Goal: Task Accomplishment & Management: Manage account settings

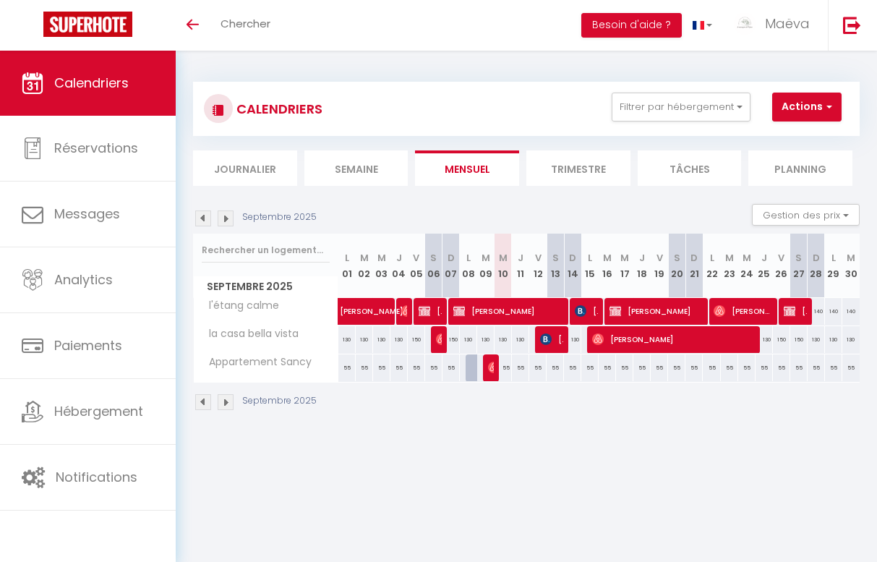
click at [202, 218] on img at bounding box center [203, 218] width 16 height 16
select select "KO"
select select "0"
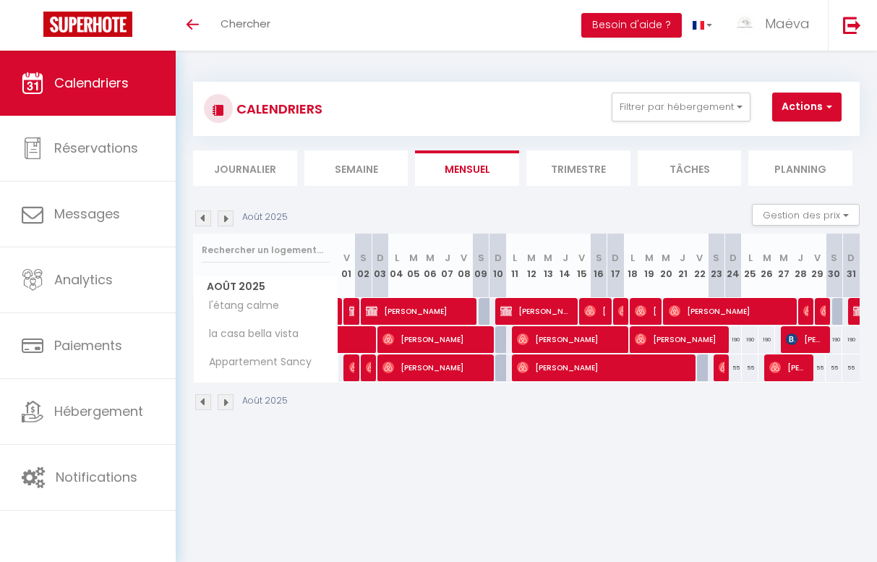
click at [544, 307] on span "[PERSON_NAME]" at bounding box center [536, 310] width 72 height 27
select select "OK"
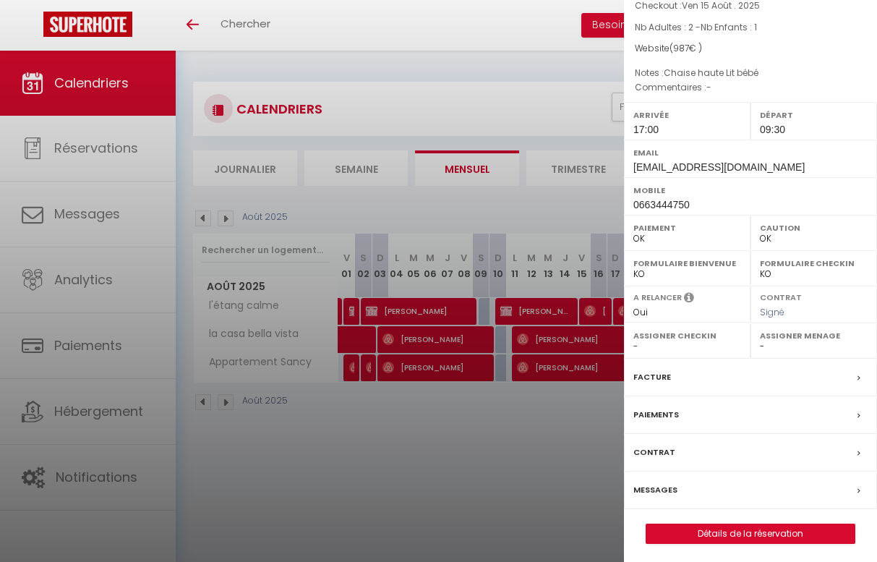
scroll to position [108, 0]
click at [684, 373] on div "Facture" at bounding box center [750, 378] width 253 height 38
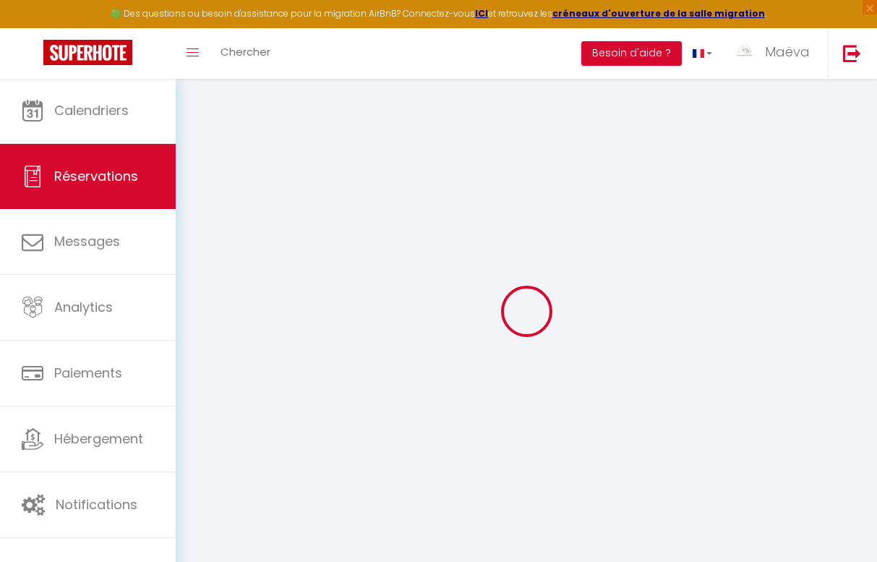
select select
checkbox input "false"
select select
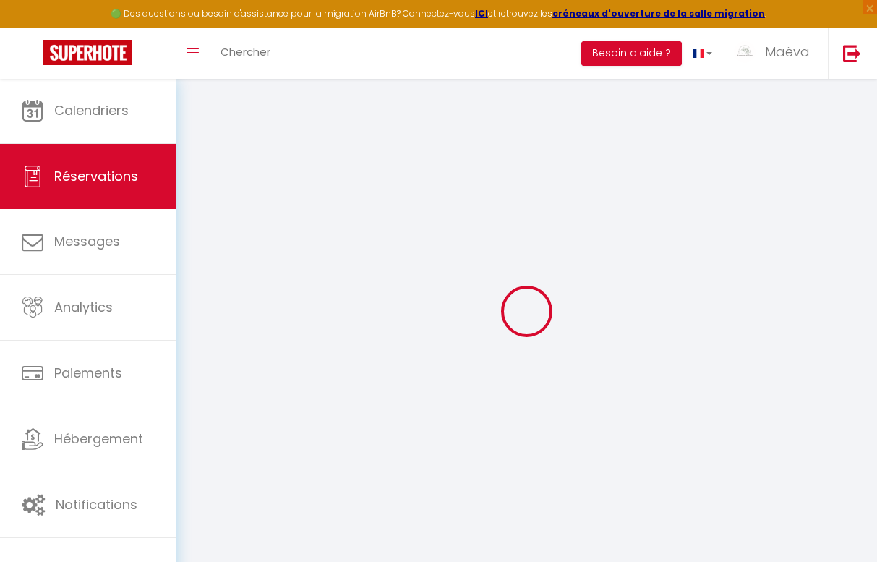
checkbox input "false"
type \(gratuit\)1 "Chaise haute Lit bébé"
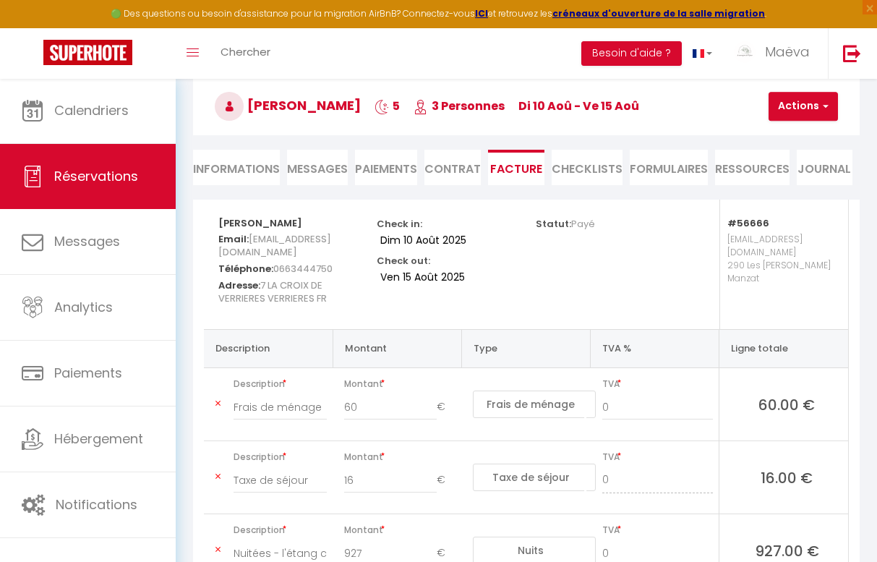
scroll to position [80, 0]
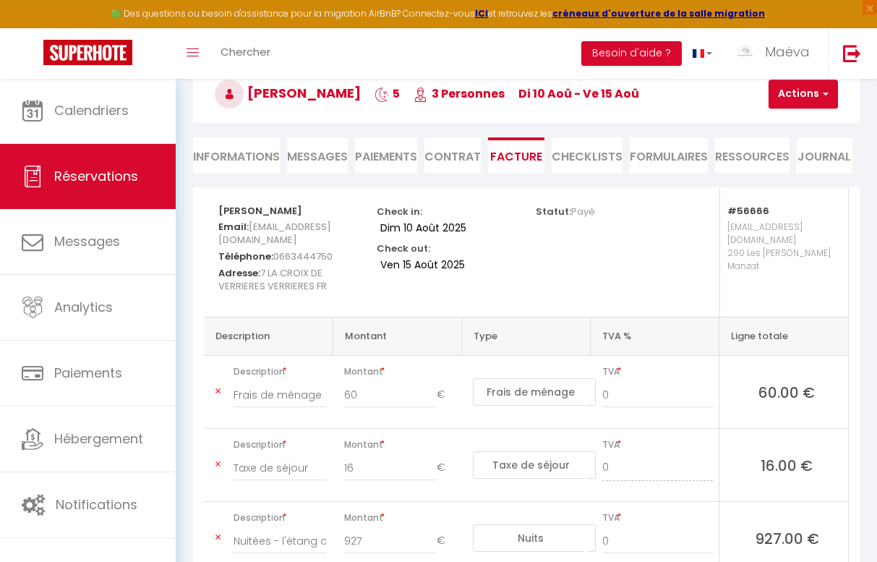
click at [786, 271] on p "[EMAIL_ADDRESS][DOMAIN_NAME] 290 Les [PERSON_NAME]" at bounding box center [780, 259] width 106 height 85
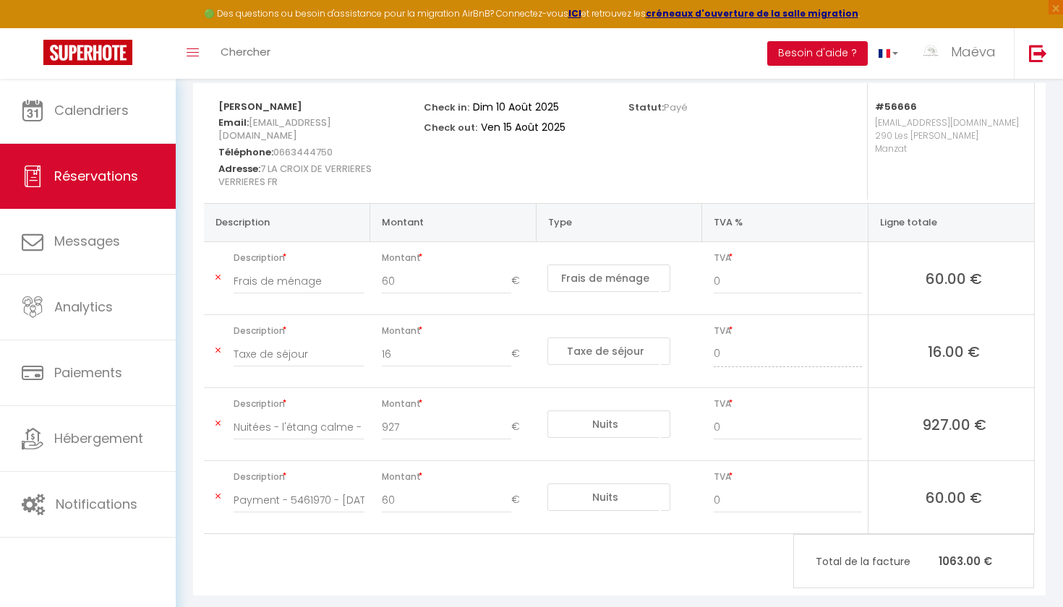
scroll to position [181, 0]
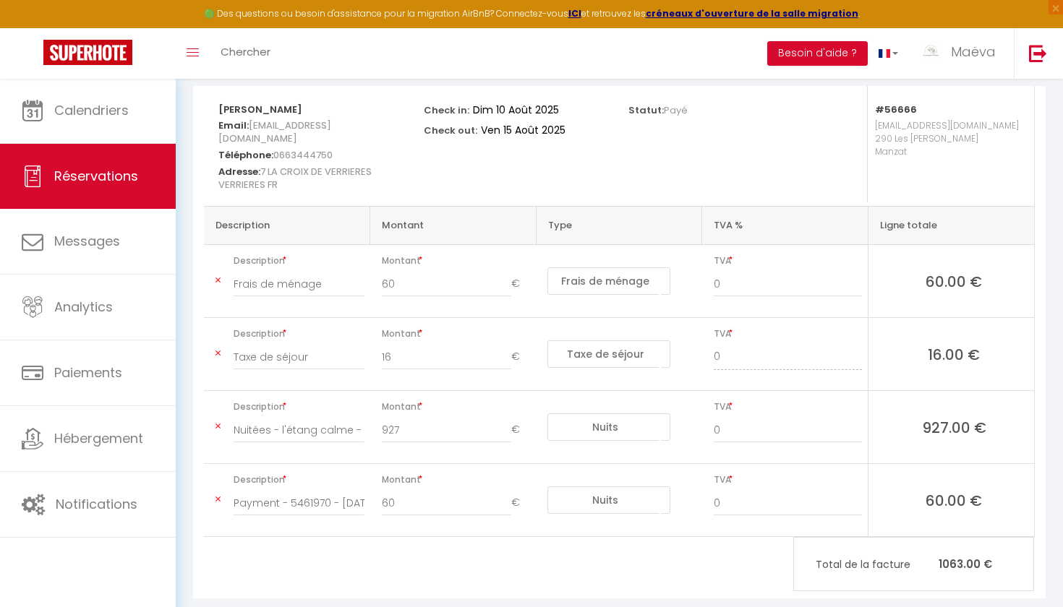
click at [218, 495] on icon at bounding box center [217, 499] width 5 height 9
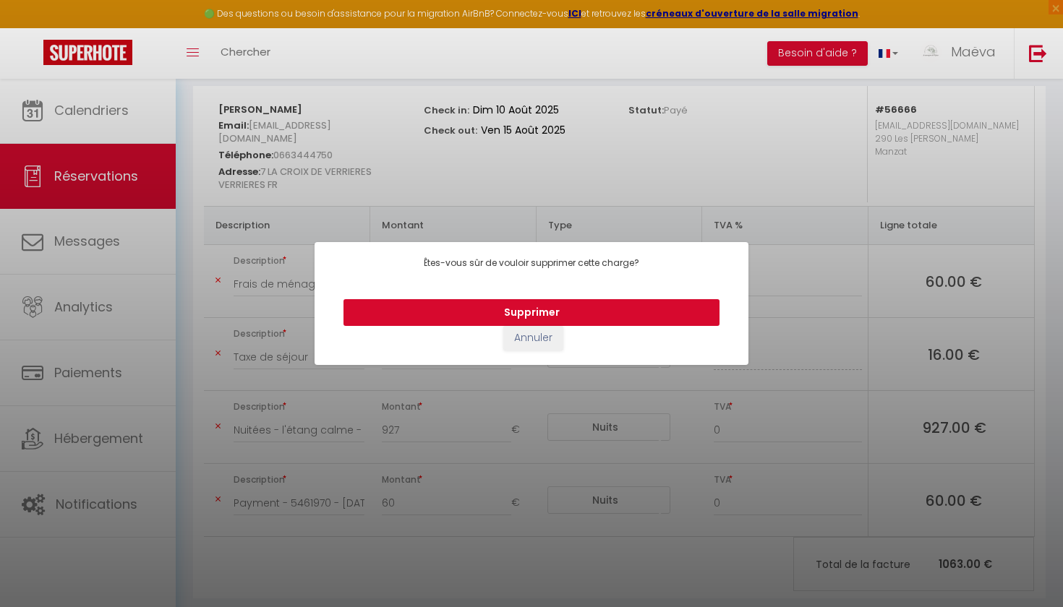
click at [587, 299] on button "Supprimer" at bounding box center [531, 312] width 376 height 27
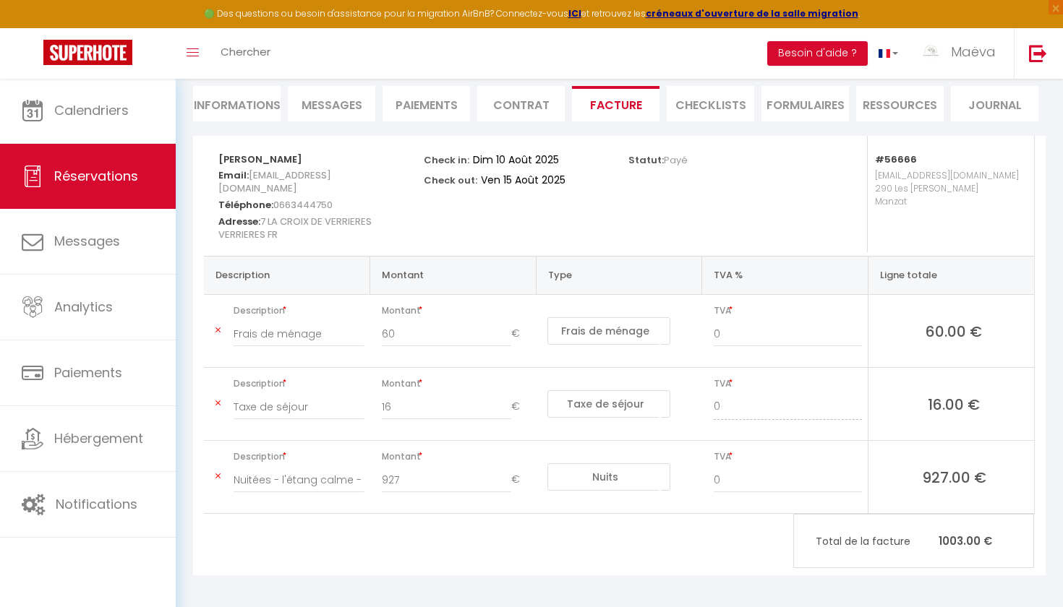
scroll to position [130, 0]
click at [607, 93] on li "Facture" at bounding box center [615, 104] width 87 height 35
click at [726, 91] on li "CHECKLISTS" at bounding box center [709, 104] width 87 height 35
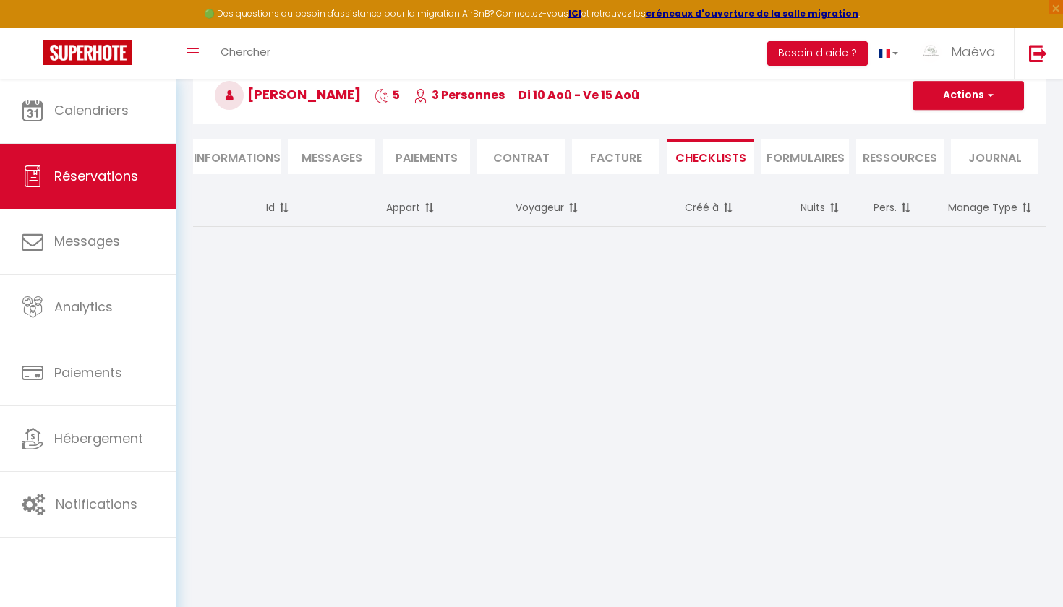
click at [790, 144] on li "FORMULAIRES" at bounding box center [804, 156] width 87 height 35
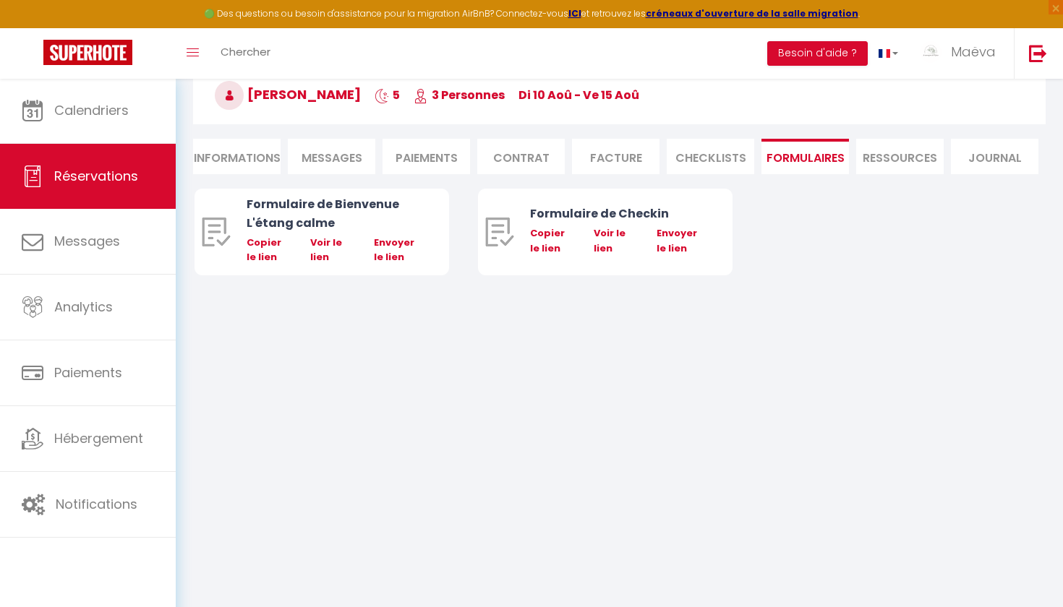
click at [419, 146] on li "Paiements" at bounding box center [425, 156] width 87 height 35
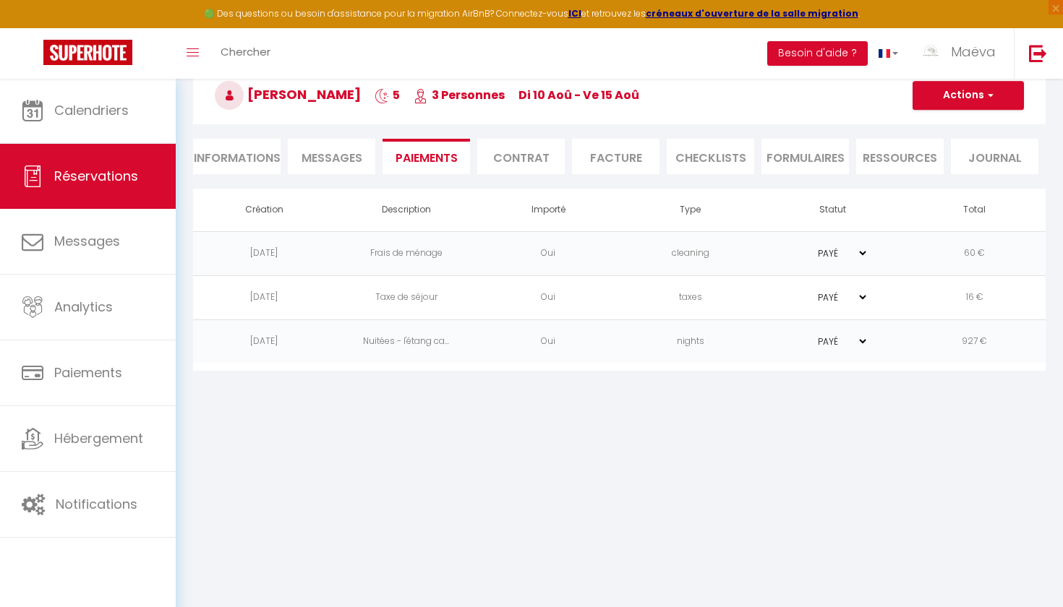
click at [528, 151] on li "Contrat" at bounding box center [520, 156] width 87 height 35
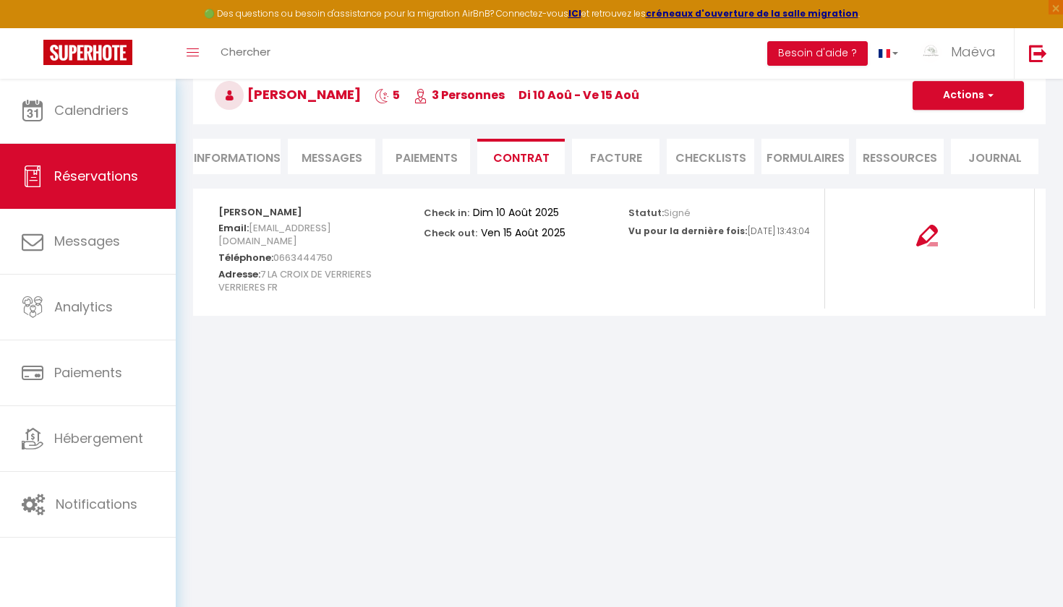
click at [876, 241] on img at bounding box center [927, 236] width 22 height 22
click at [876, 231] on img at bounding box center [927, 236] width 22 height 22
click at [256, 158] on li "Informations" at bounding box center [236, 156] width 87 height 35
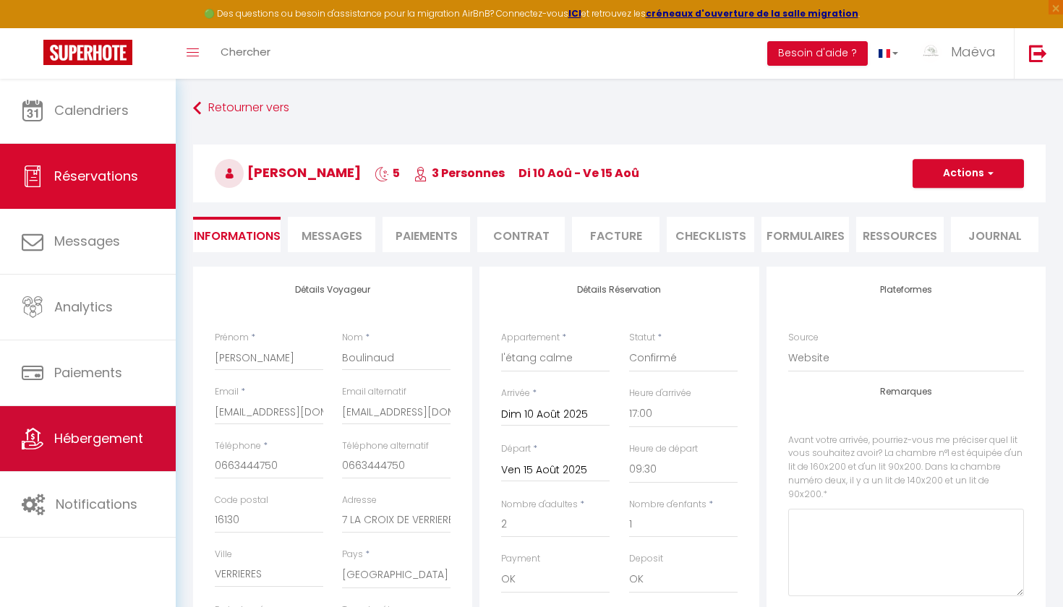
click at [67, 424] on link "Hébergement" at bounding box center [88, 438] width 176 height 65
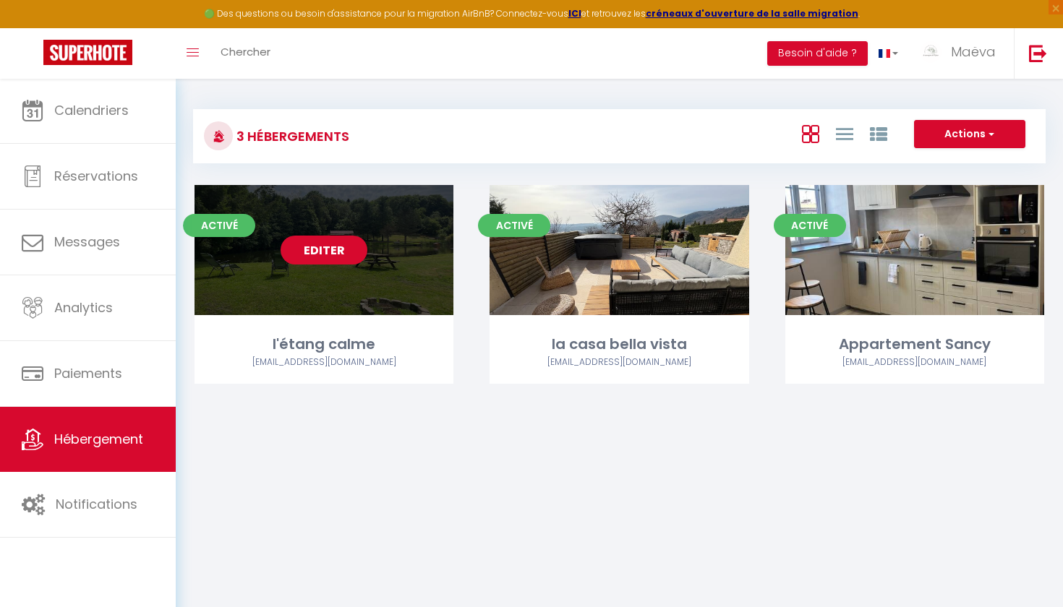
click at [343, 244] on link "Editer" at bounding box center [323, 250] width 87 height 29
select select "3"
select select "2"
select select "1"
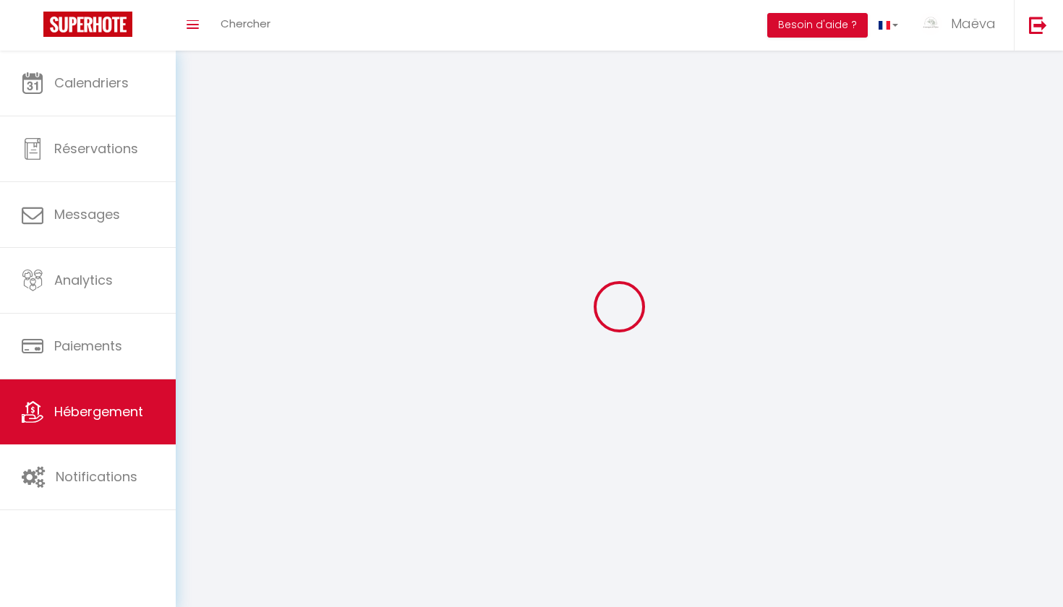
select select
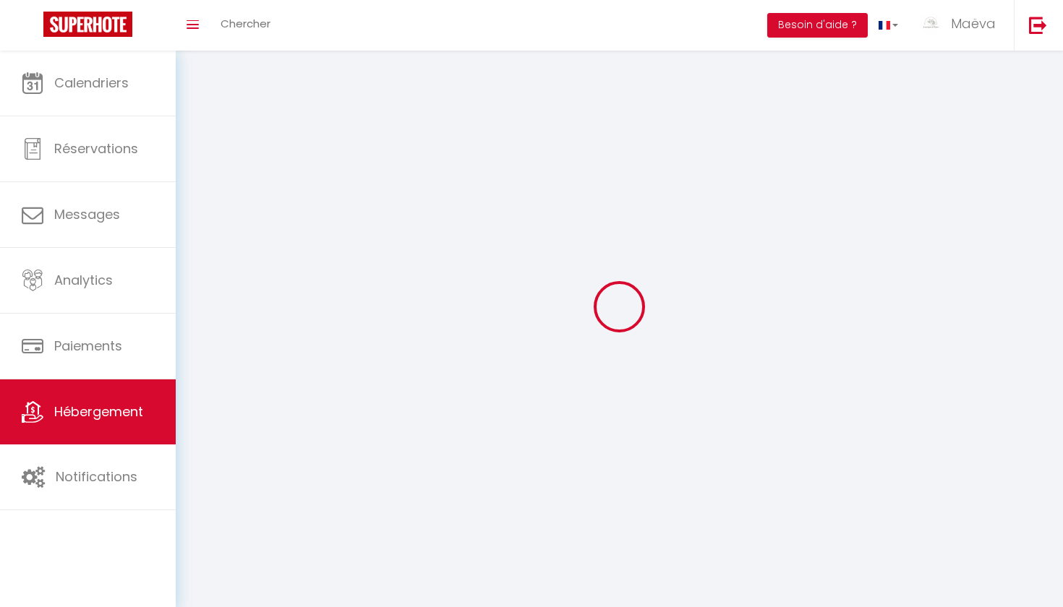
checkbox input "false"
select select
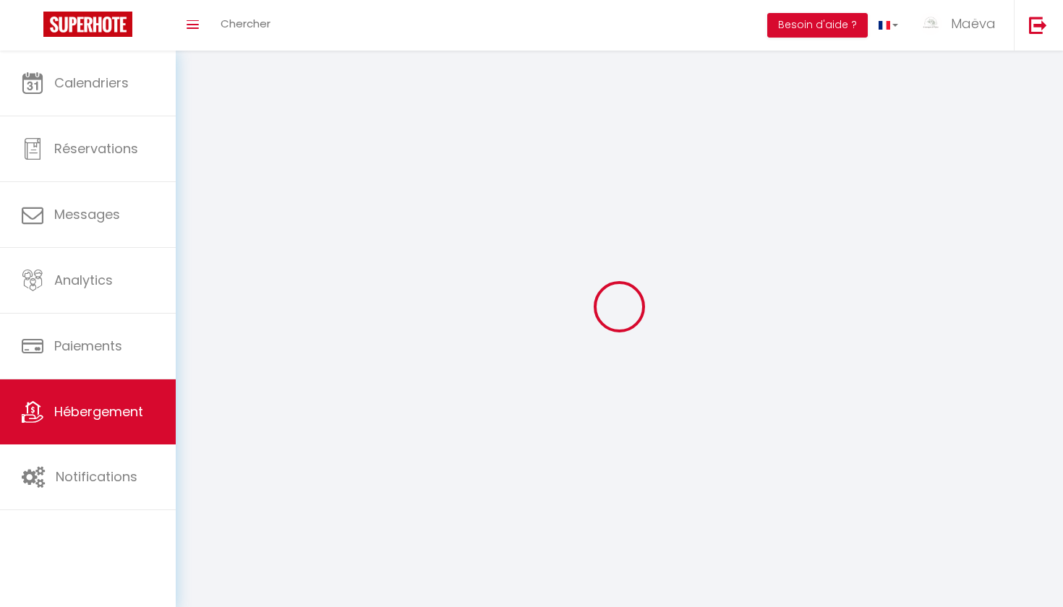
select select
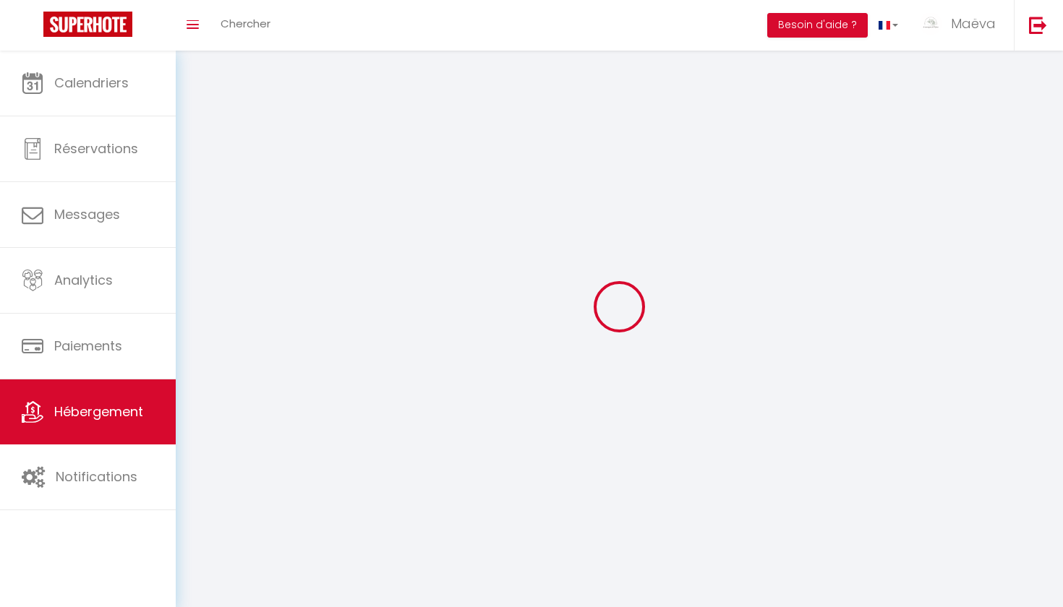
select select
checkbox input "false"
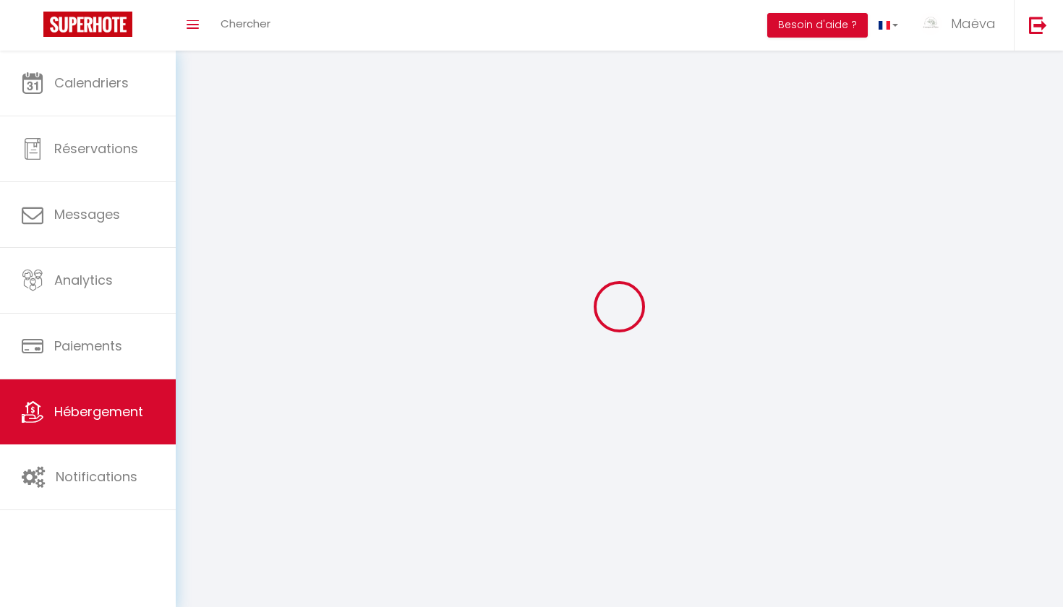
select select
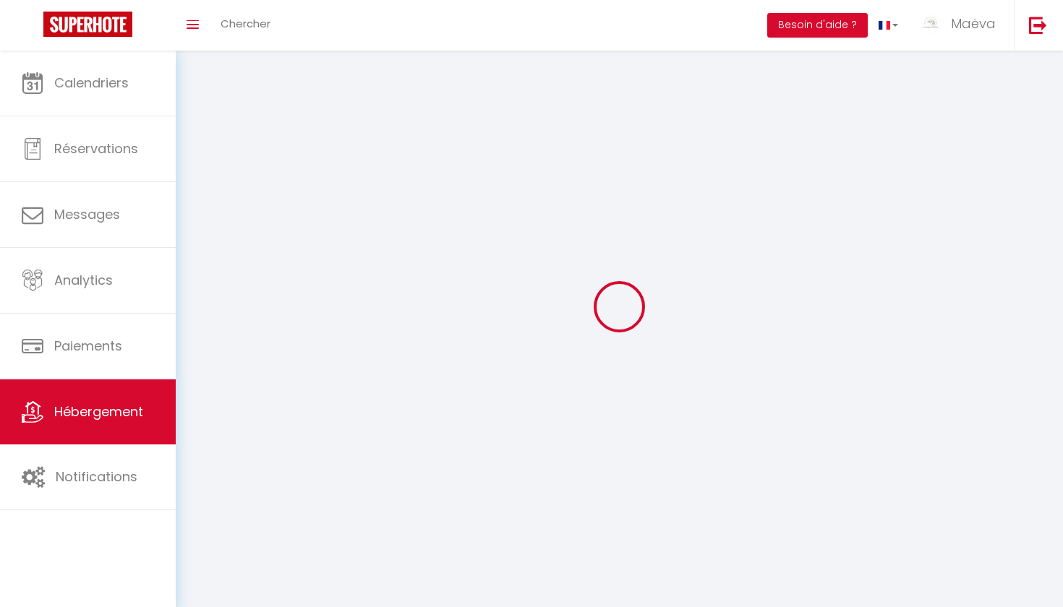
select select
checkbox input "false"
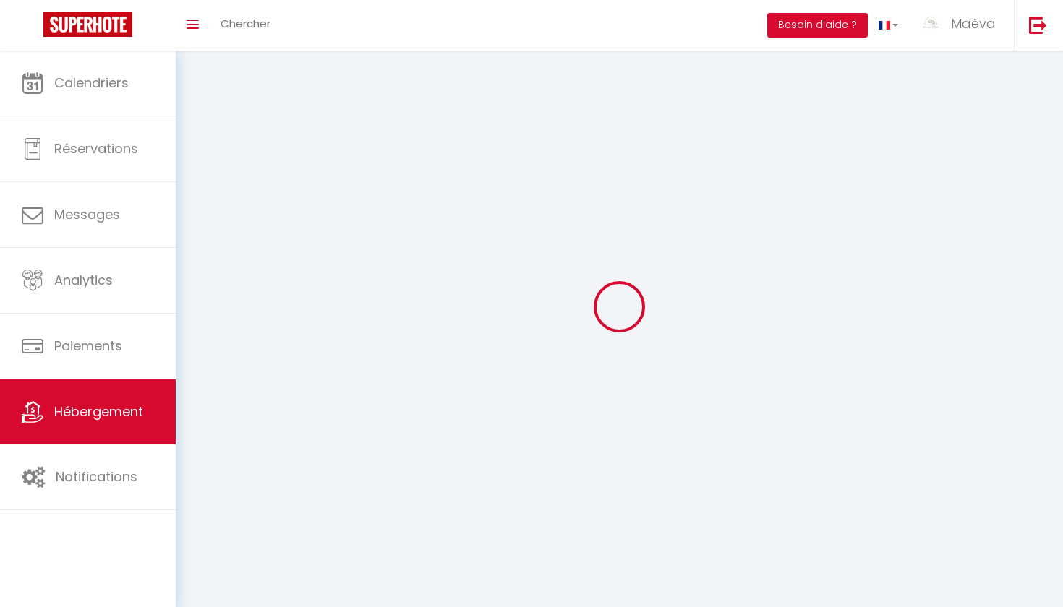
checkbox input "false"
select select
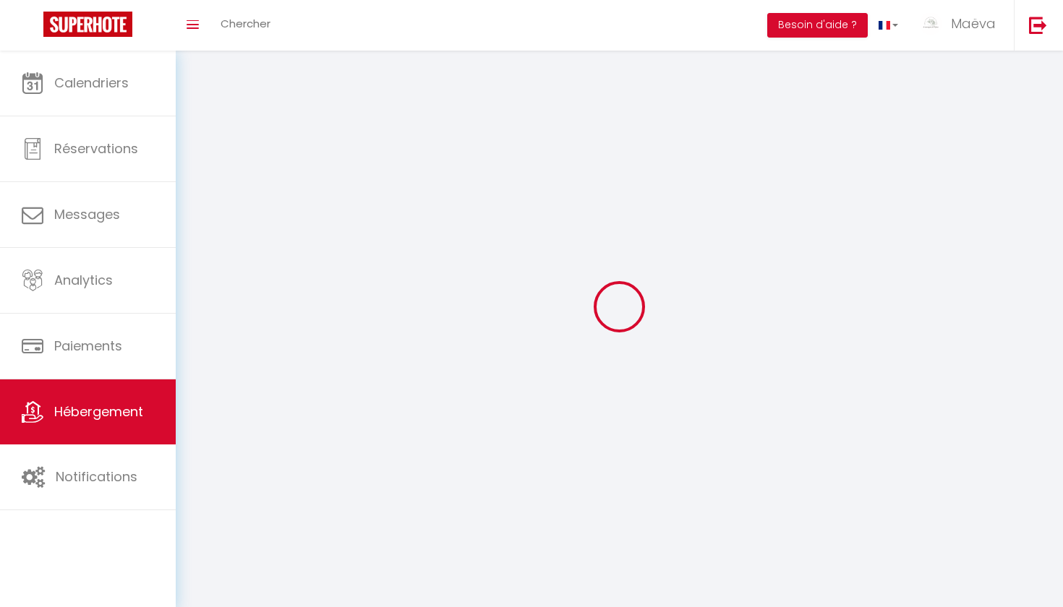
select select
checkbox input "false"
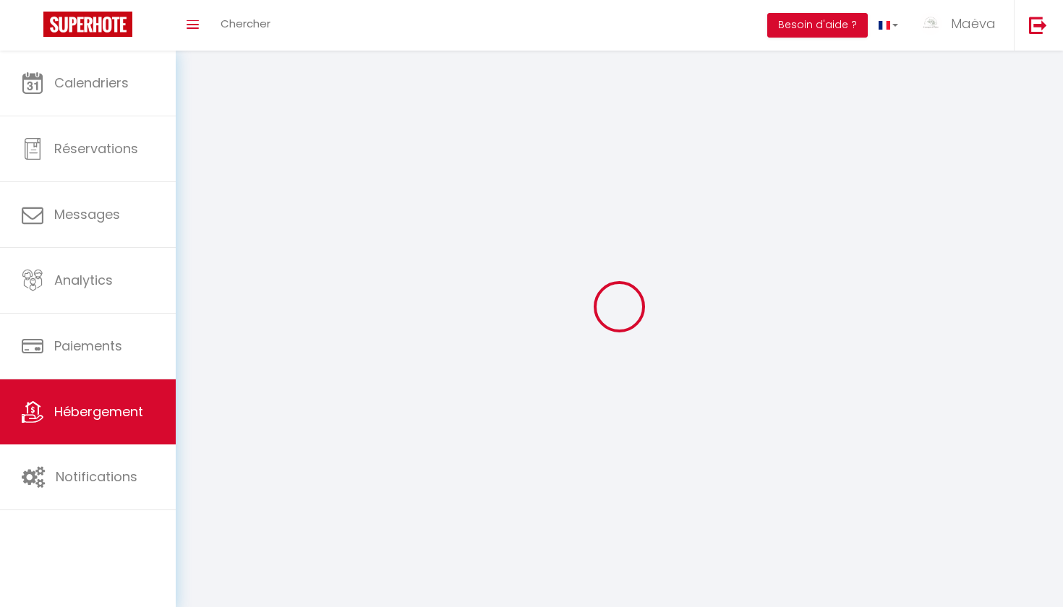
checkbox input "false"
select select
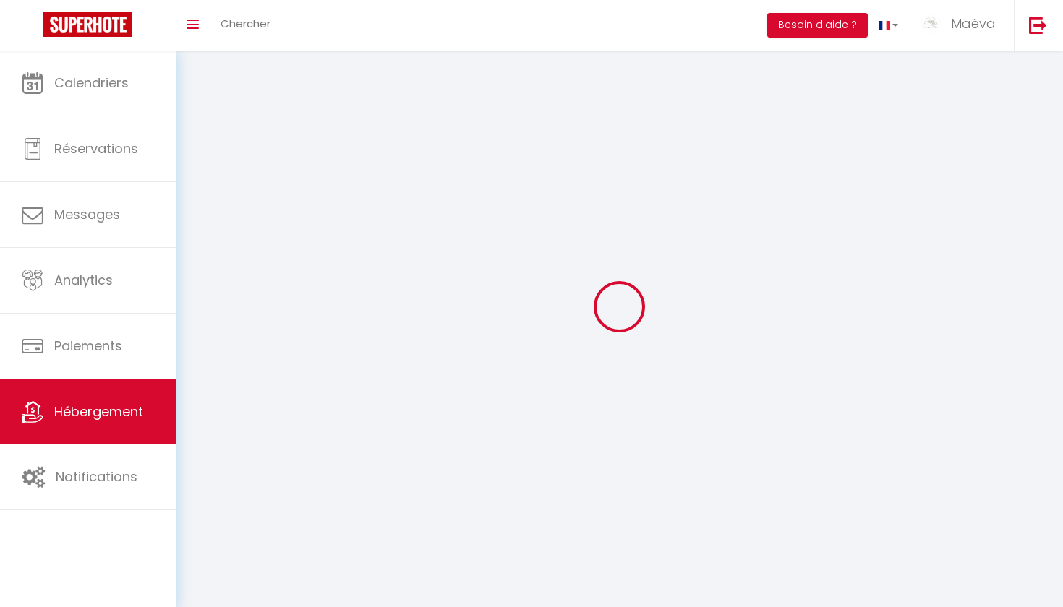
select select
checkbox input "false"
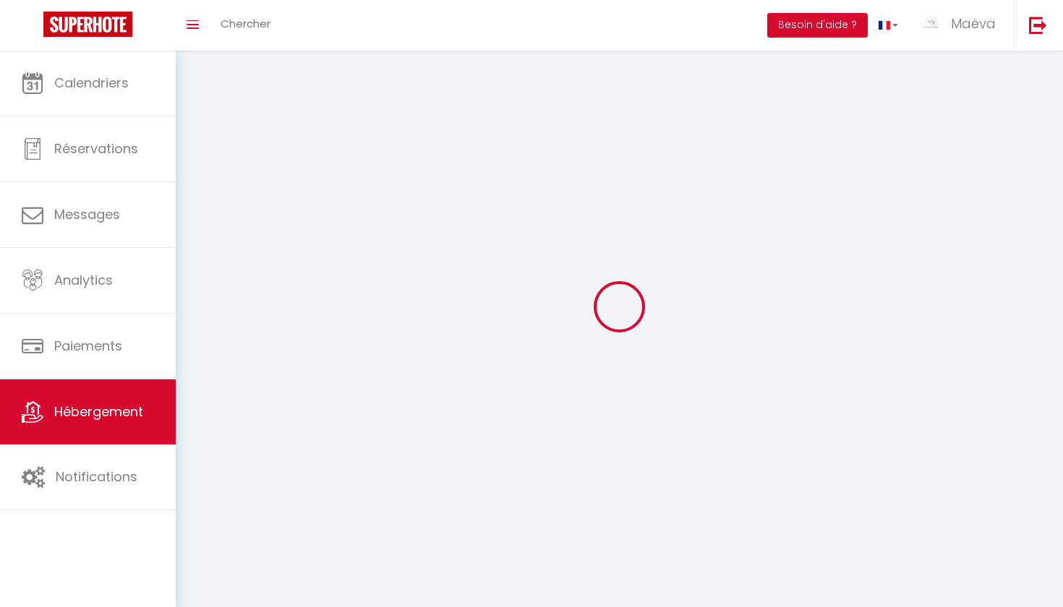
checkbox input "false"
select select
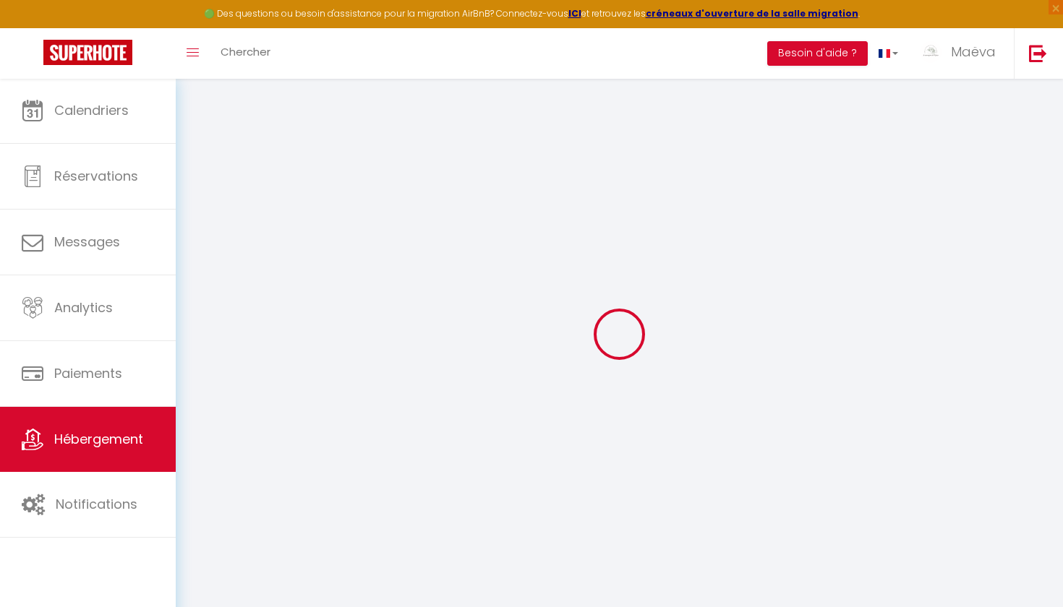
checkbox input "false"
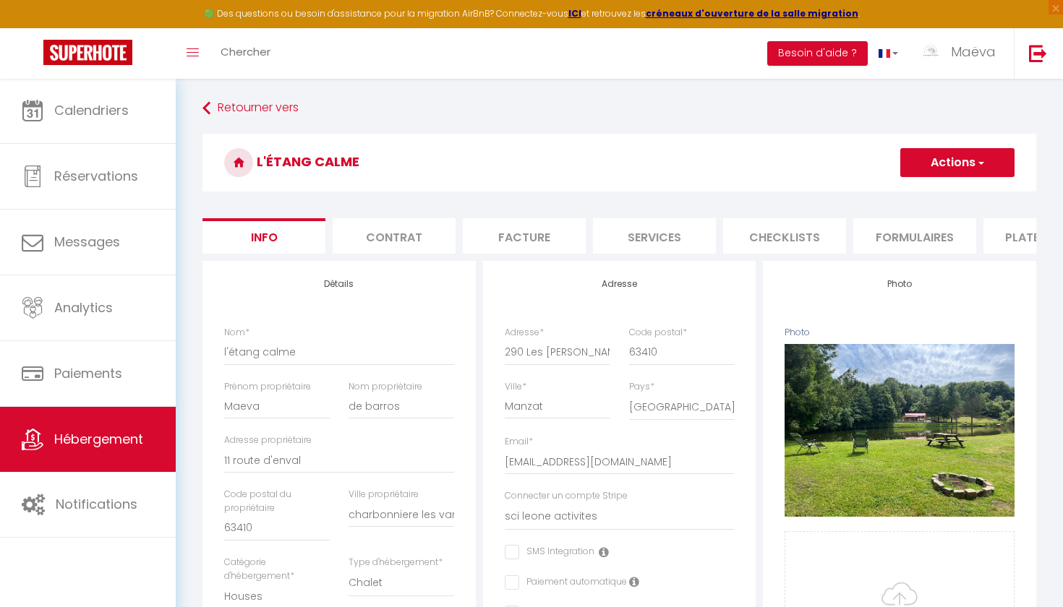
checkbox input "false"
click at [403, 239] on li "Contrat" at bounding box center [394, 235] width 123 height 35
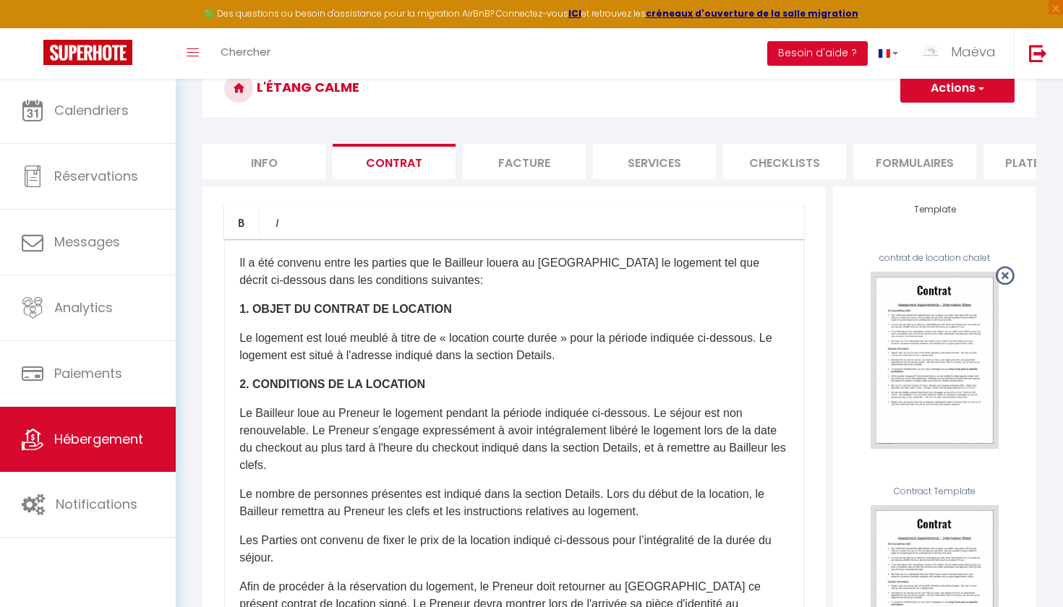
scroll to position [71, 0]
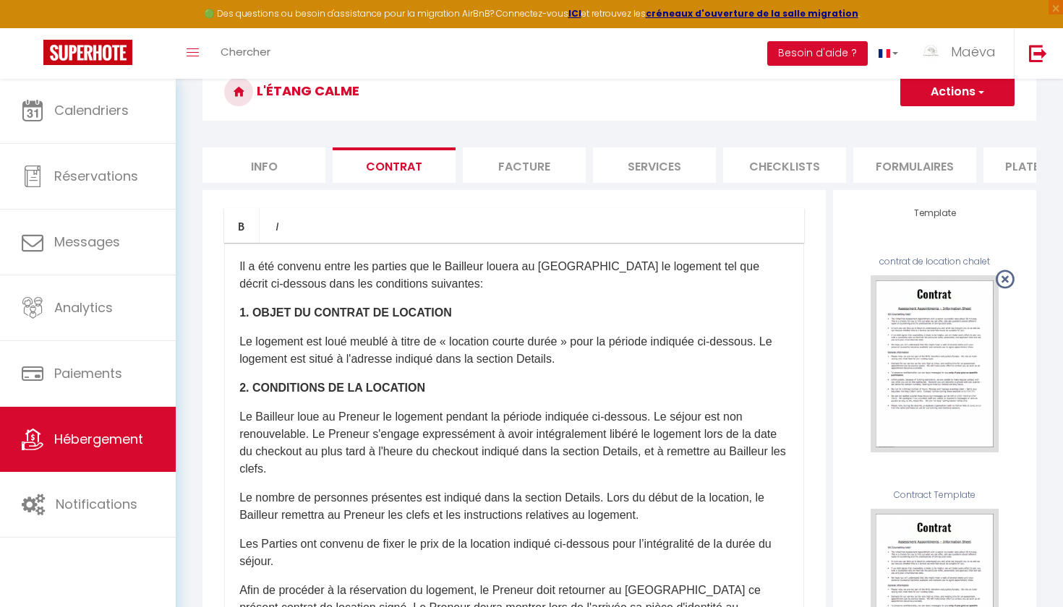
click at [501, 157] on li "Facture" at bounding box center [524, 164] width 123 height 35
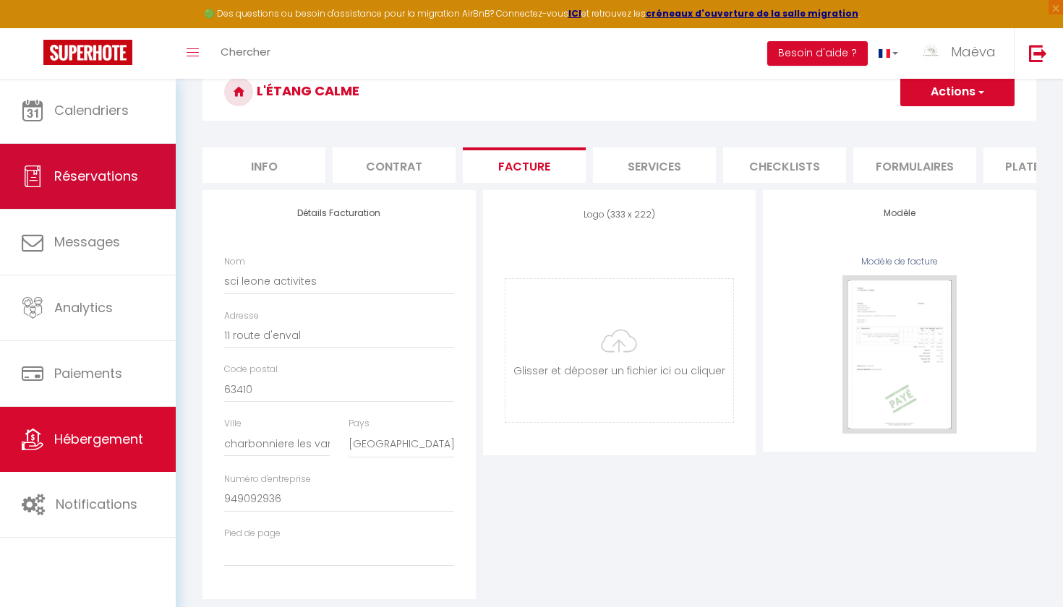
click at [85, 182] on span "Réservations" at bounding box center [96, 176] width 84 height 18
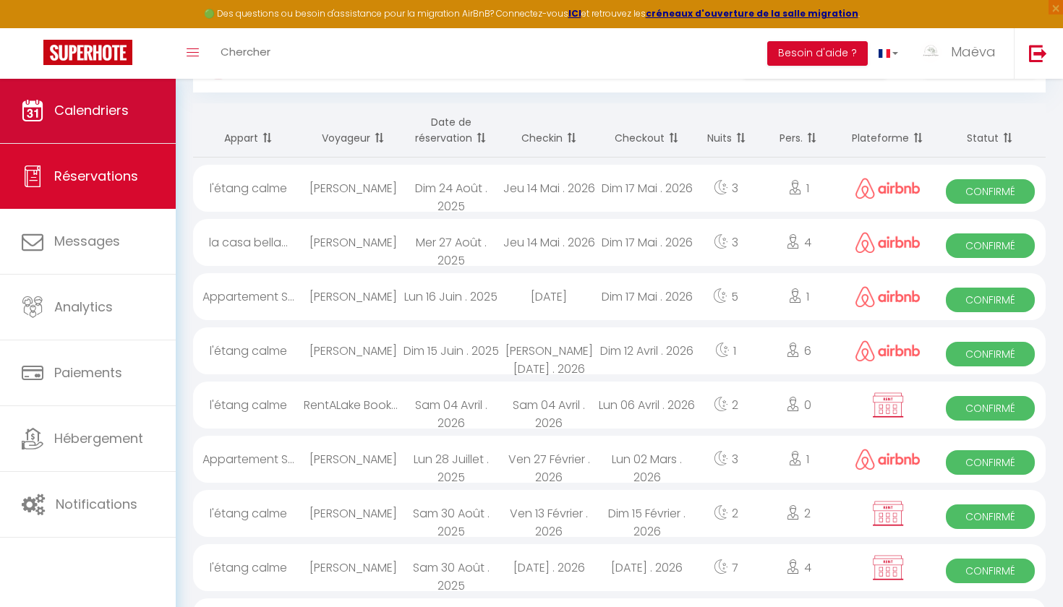
click at [100, 111] on span "Calendriers" at bounding box center [91, 110] width 74 height 18
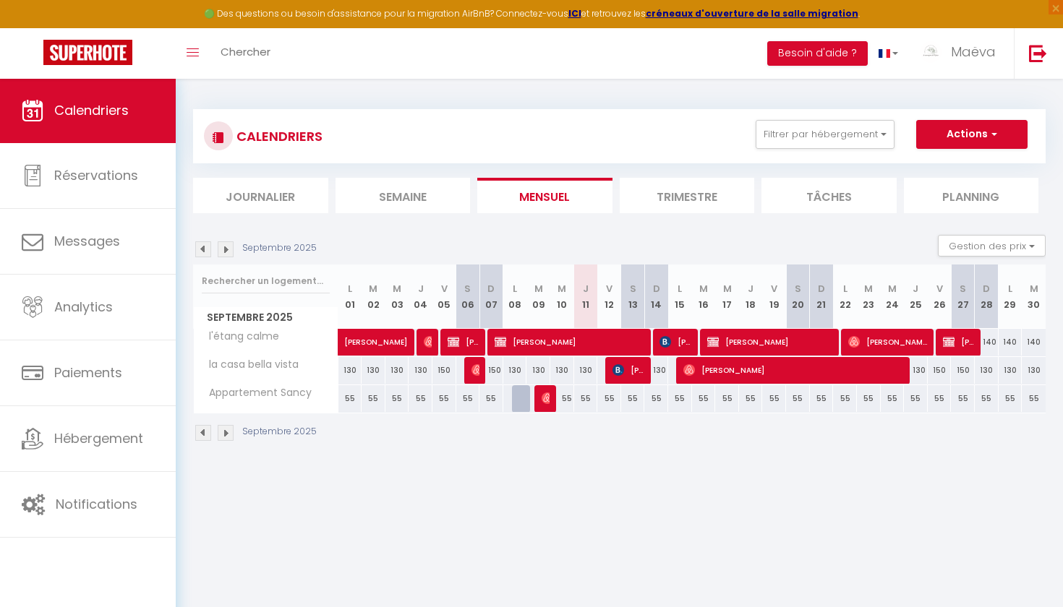
click at [206, 249] on img at bounding box center [203, 249] width 16 height 16
select select
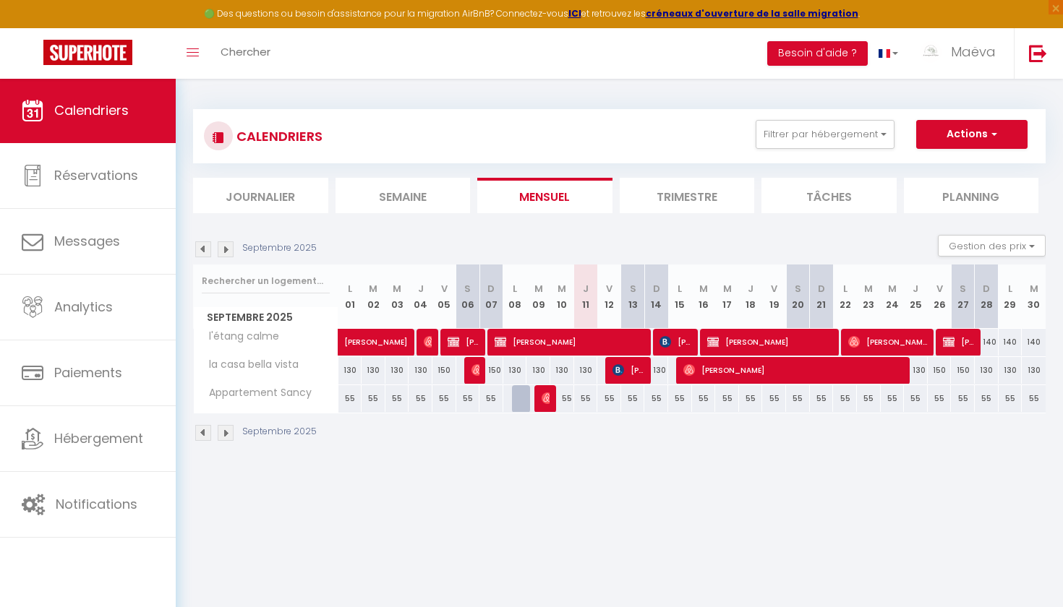
select select
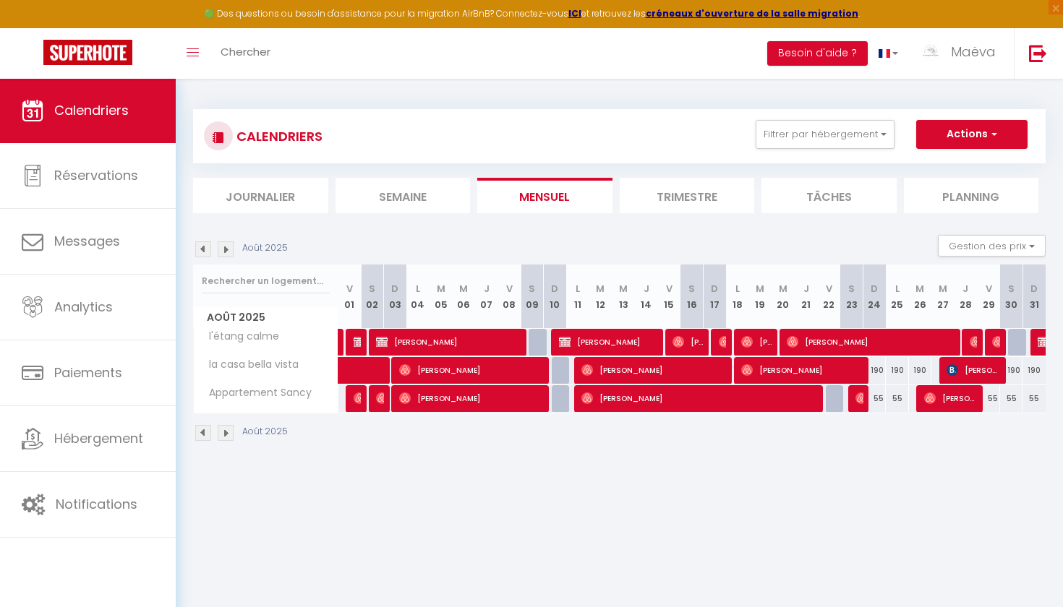
click at [598, 339] on span "[PERSON_NAME]" at bounding box center [609, 341] width 100 height 27
select select "OK"
select select "1"
select select "0"
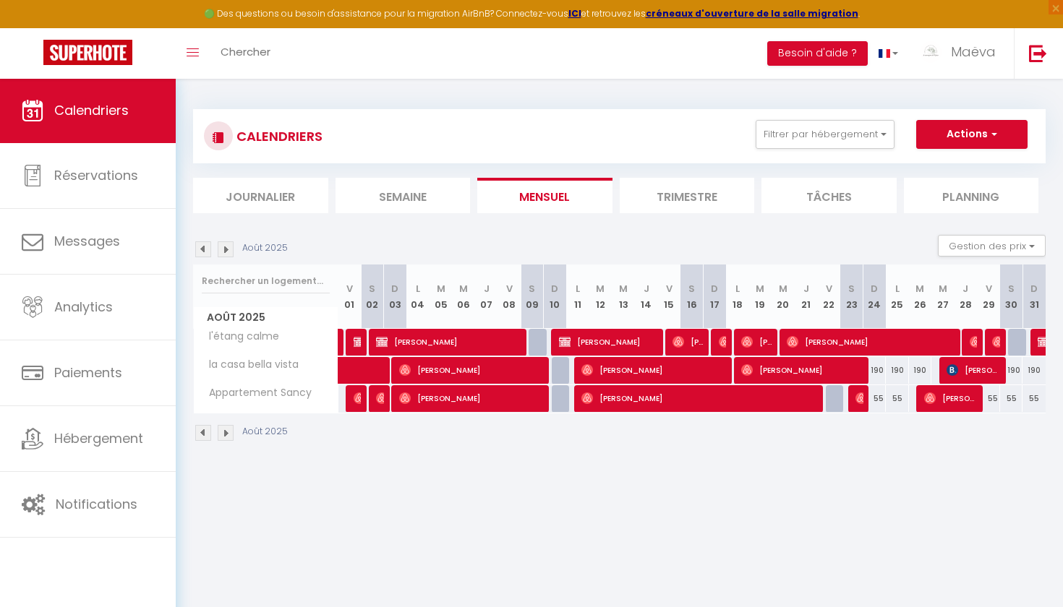
select select "1"
select select
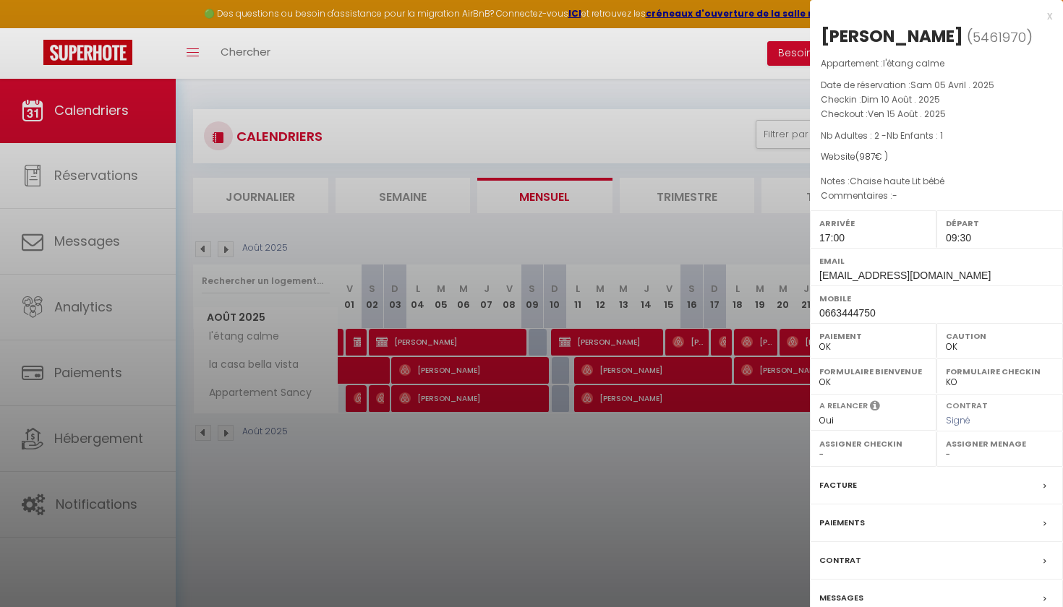
click at [848, 473] on div "Facture" at bounding box center [936, 486] width 253 height 38
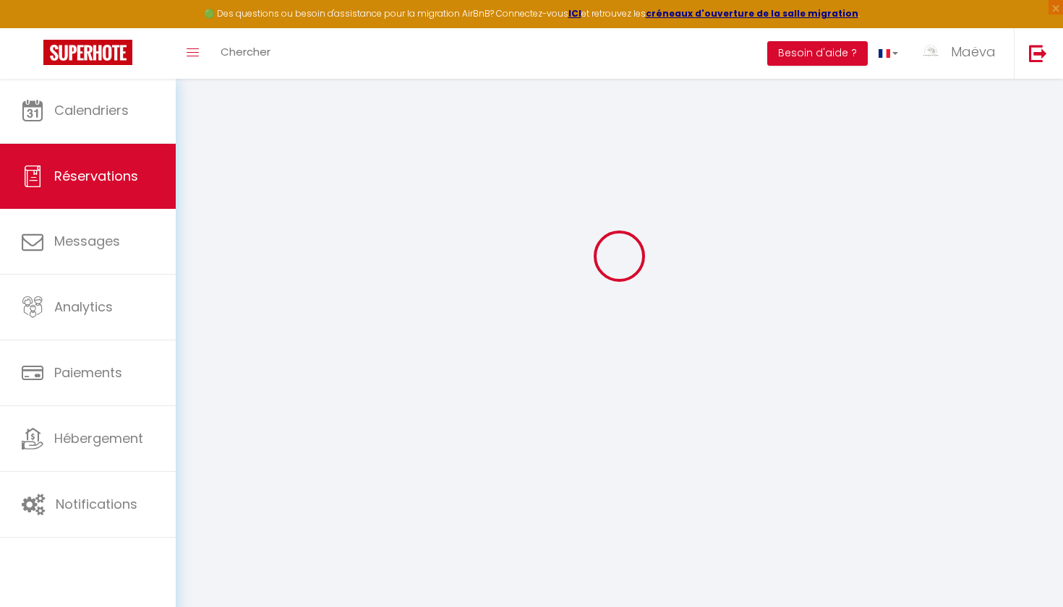
select select "cleaning"
select select "taxes"
select select
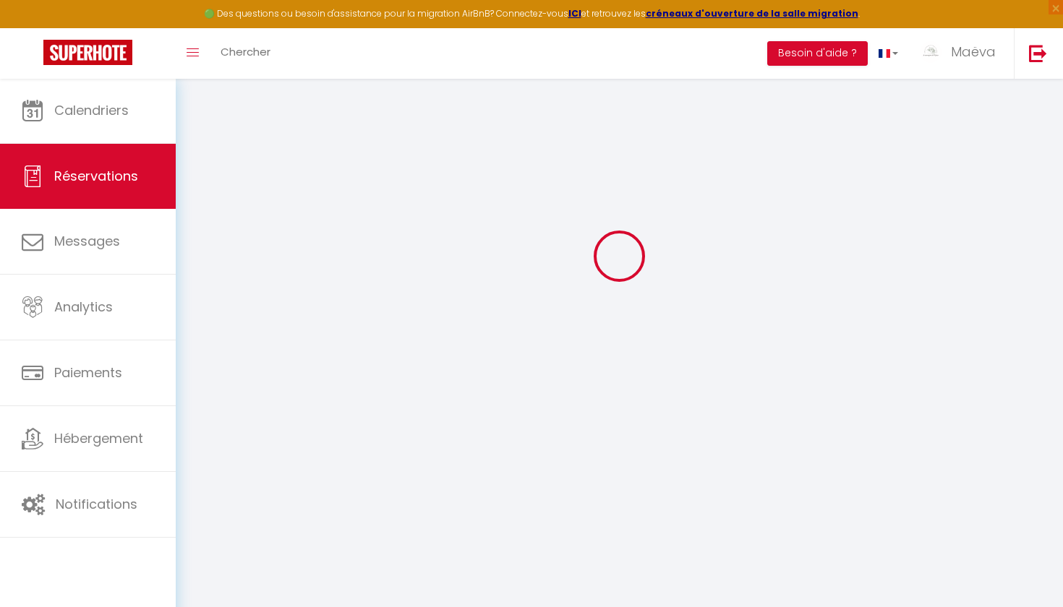
checkbox input "false"
select select
checkbox input "false"
type \(gratuit\)1 "Chaise haute Lit bébé"
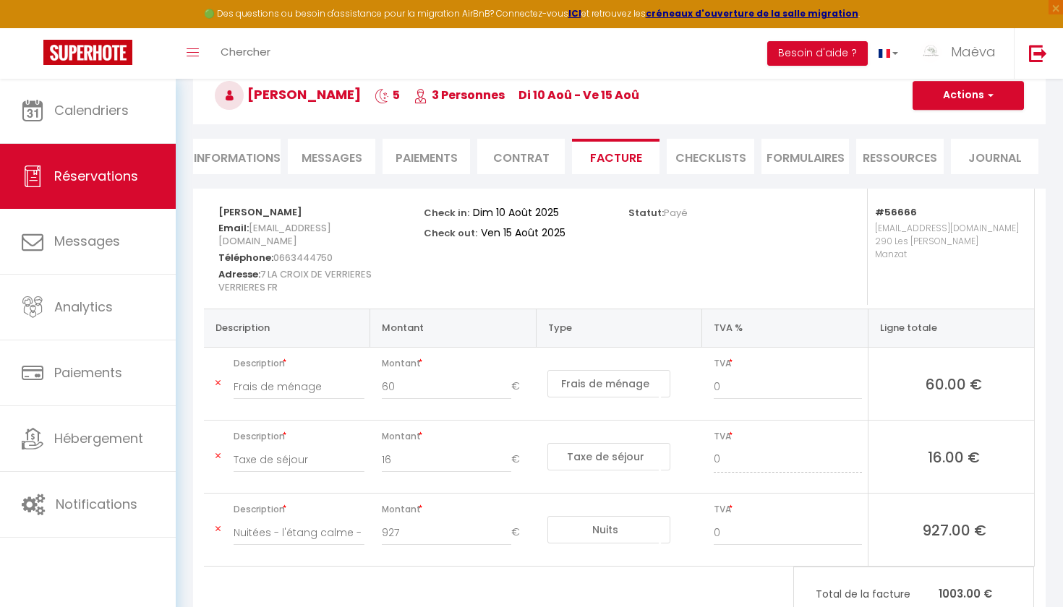
click at [876, 95] on button "Actions" at bounding box center [967, 95] width 111 height 29
click at [876, 144] on link "Aperçu et éditer" at bounding box center [956, 146] width 121 height 19
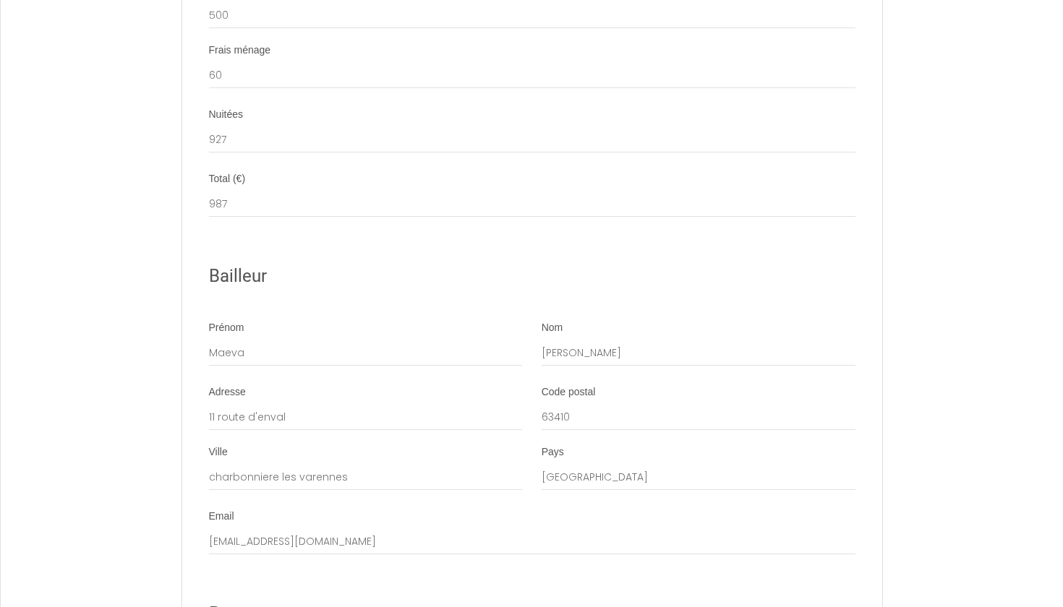
scroll to position [1290, 0]
click at [318, 340] on input "Maeva" at bounding box center [366, 353] width 314 height 26
type input "sci leone activites"
click at [596, 340] on input "de barros" at bounding box center [698, 353] width 314 height 26
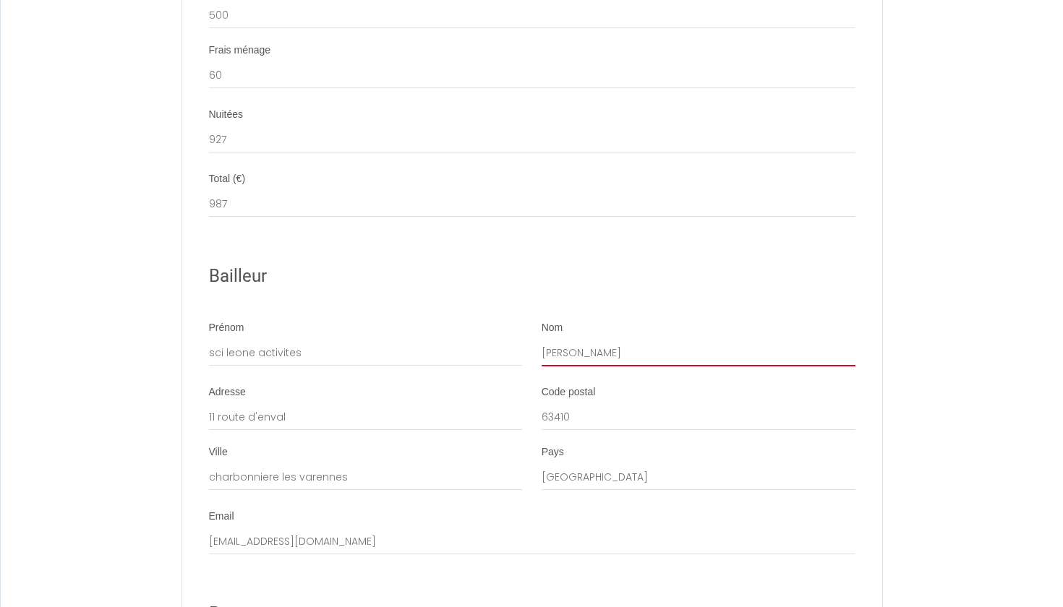
click at [596, 340] on input "de barros" at bounding box center [698, 353] width 314 height 26
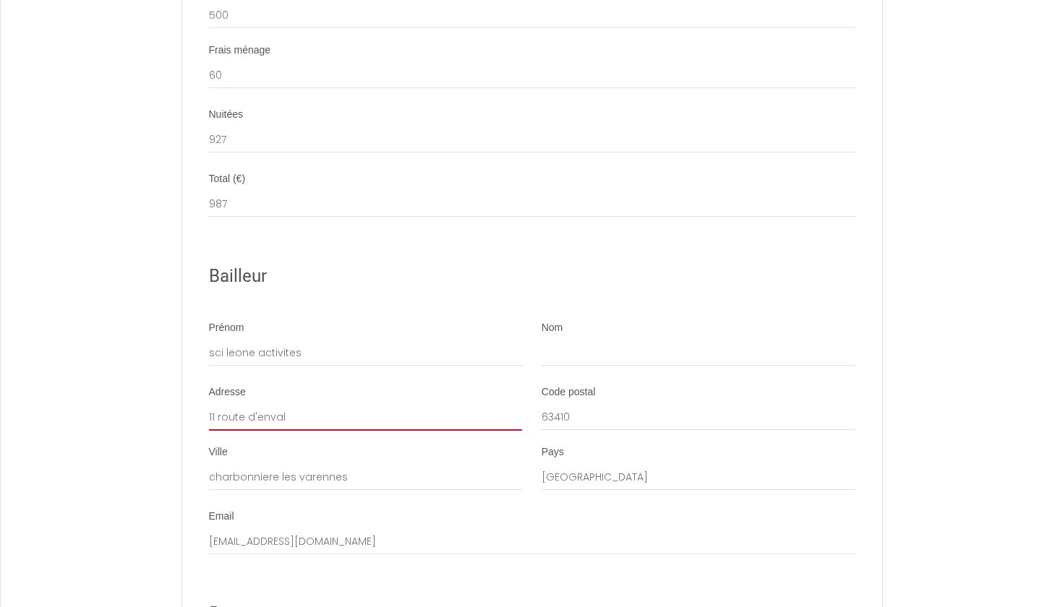
click at [393, 405] on input "11 route d'enval" at bounding box center [366, 418] width 314 height 26
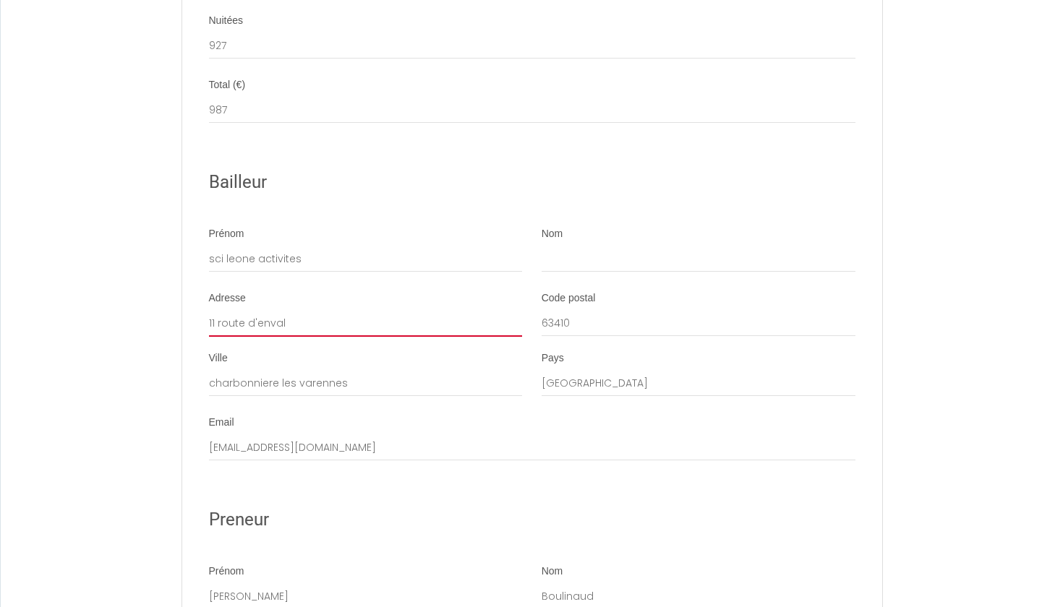
scroll to position [1386, 0]
click at [369, 369] on input "charbonnieres les varennes" at bounding box center [366, 382] width 314 height 26
type input "charbonnieres les varennes"
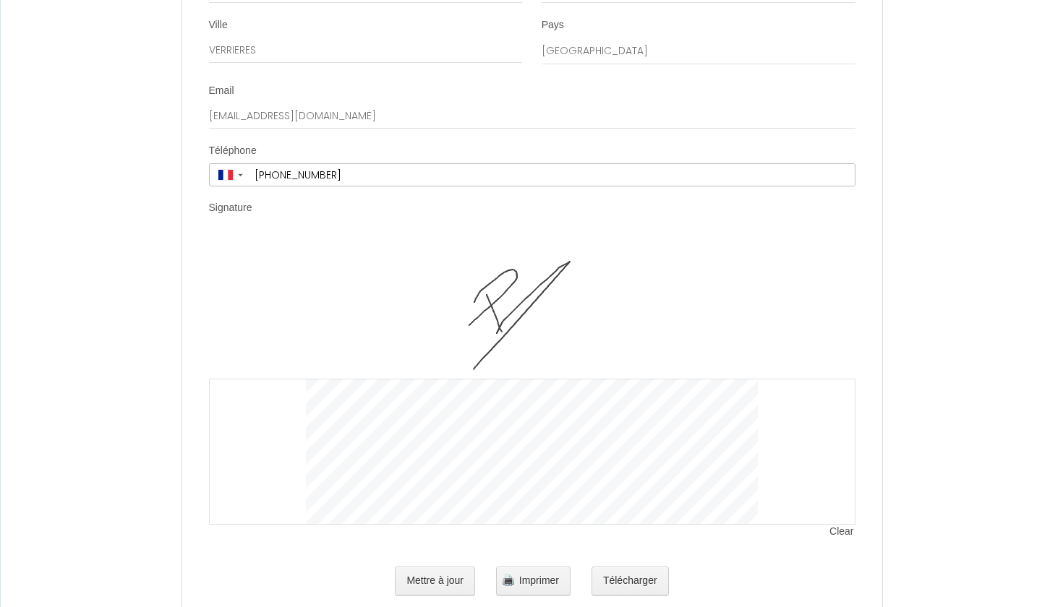
scroll to position [2054, 0]
click at [644, 567] on button "Télécharger" at bounding box center [629, 581] width 77 height 29
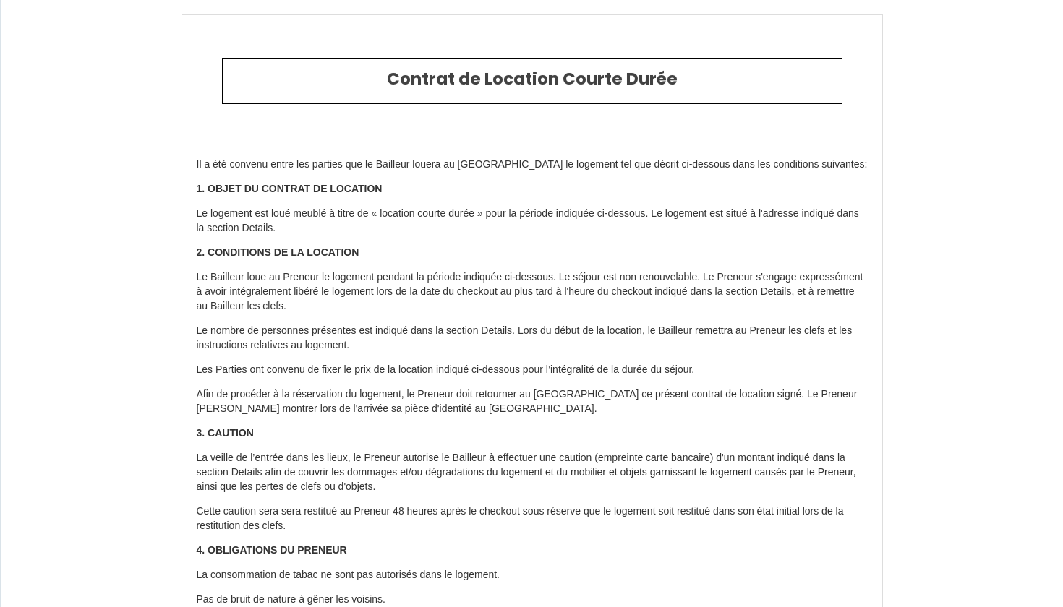
click at [592, 164] on p "Il a été convenu entre les parties que le Bailleur louera au Locataire le logem…" at bounding box center [532, 165] width 671 height 14
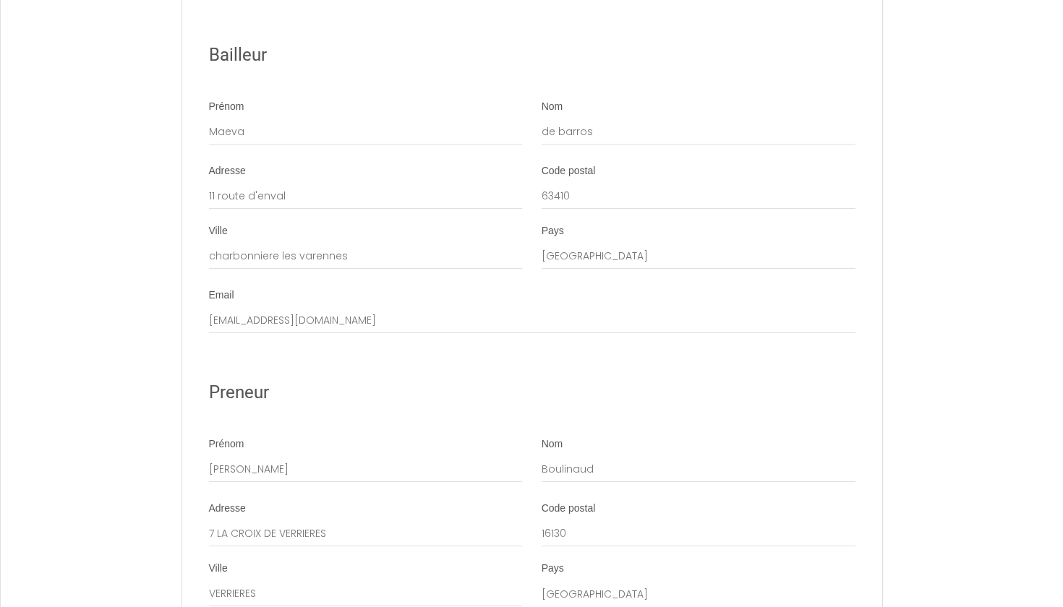
scroll to position [1512, 0]
click at [376, 119] on input "Maeva" at bounding box center [366, 132] width 314 height 26
type input "sci leone activites"
click at [596, 119] on input "de barros" at bounding box center [698, 132] width 314 height 26
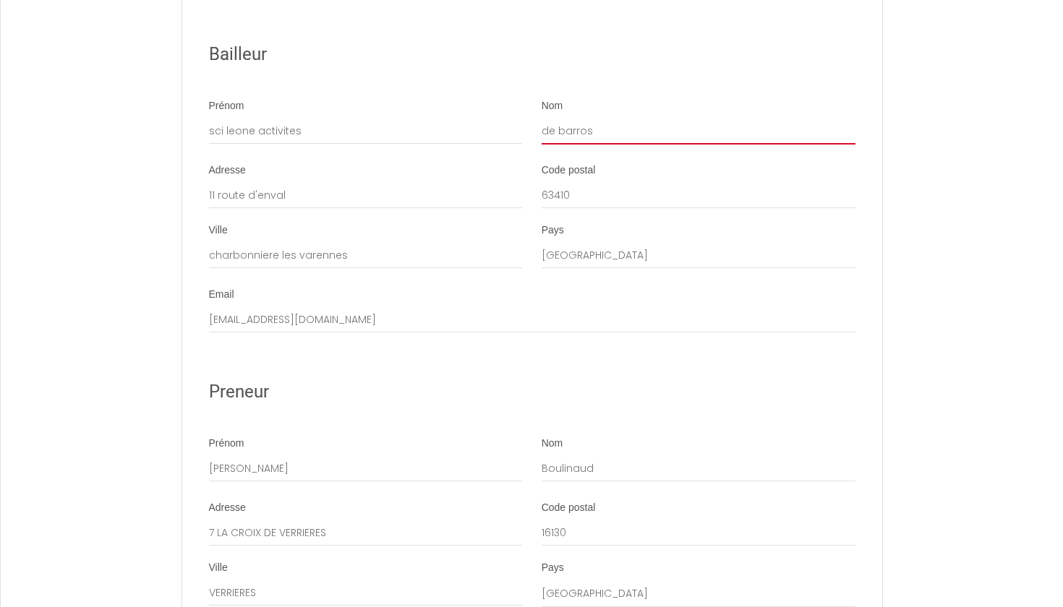
click at [596, 119] on input "de barros" at bounding box center [698, 132] width 314 height 26
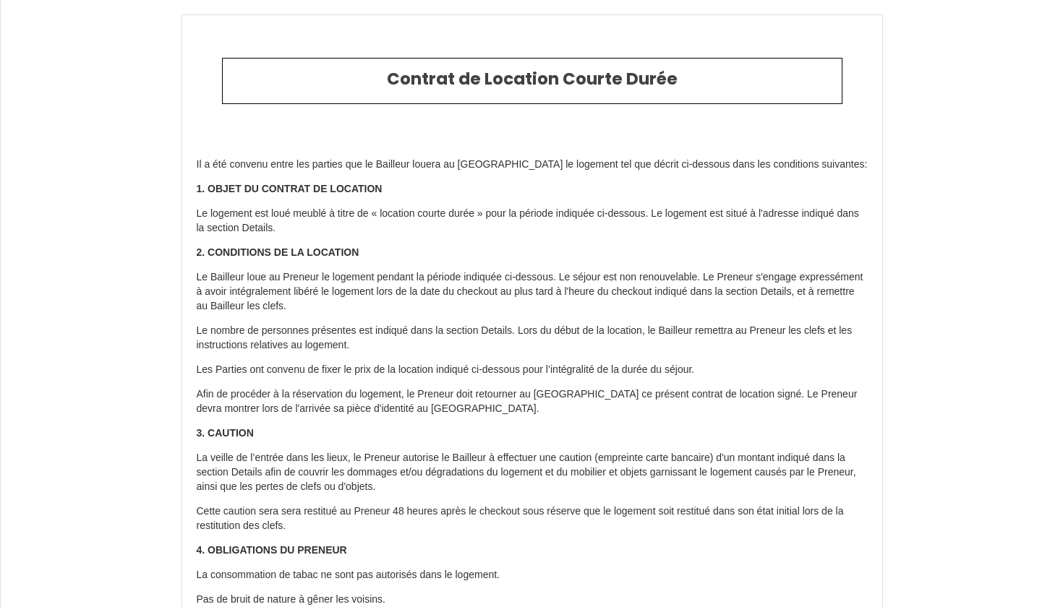
scroll to position [0, 0]
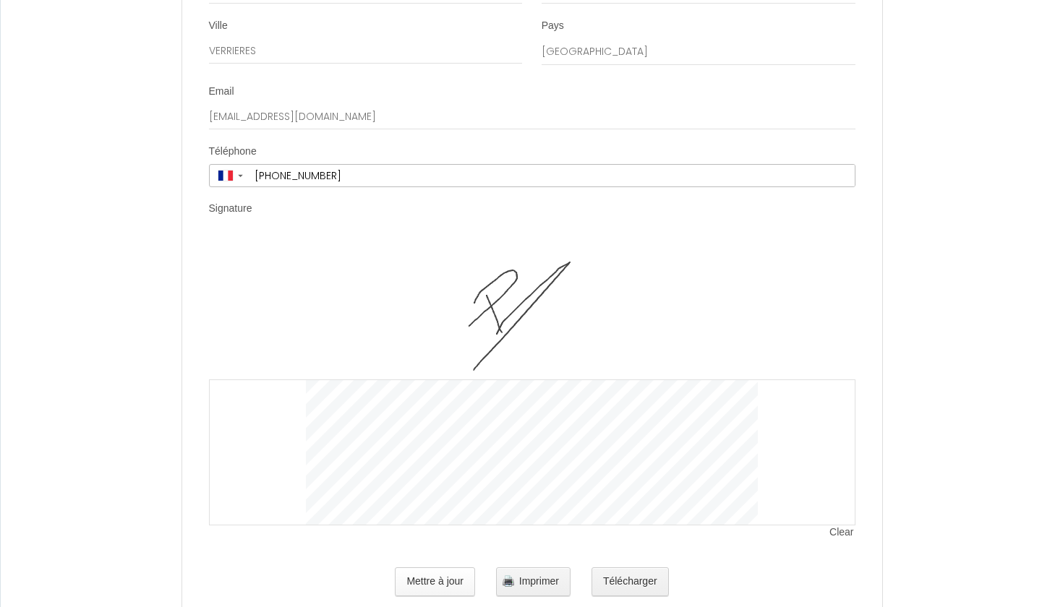
click at [446, 567] on button "Mettre à jour" at bounding box center [435, 581] width 80 height 29
type input "sci leone activites"
click at [400, 567] on button "Mettre à jour" at bounding box center [435, 581] width 80 height 29
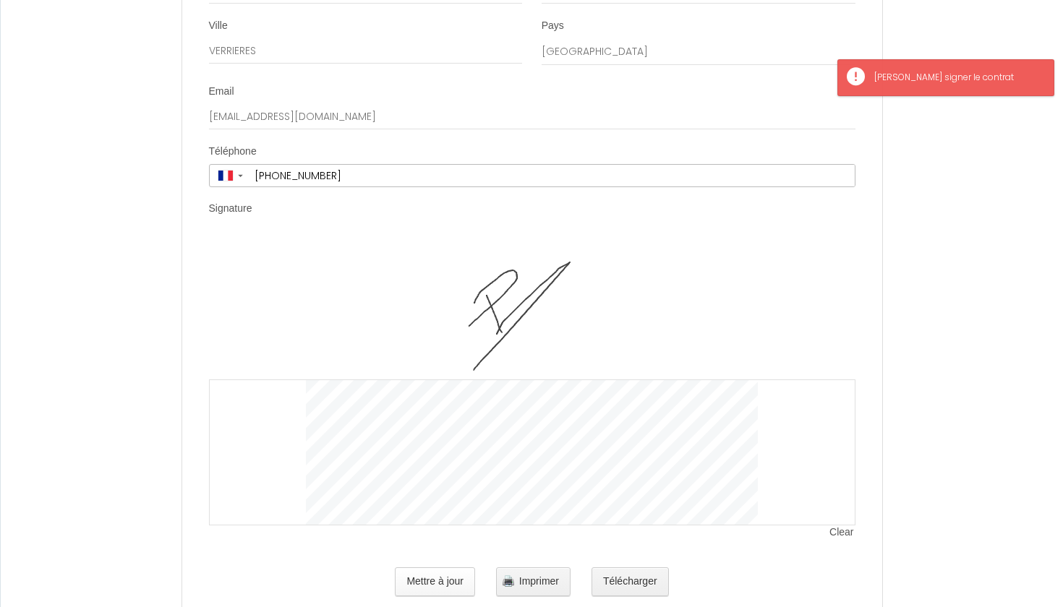
click at [460, 567] on button "Mettre à jour" at bounding box center [435, 581] width 80 height 29
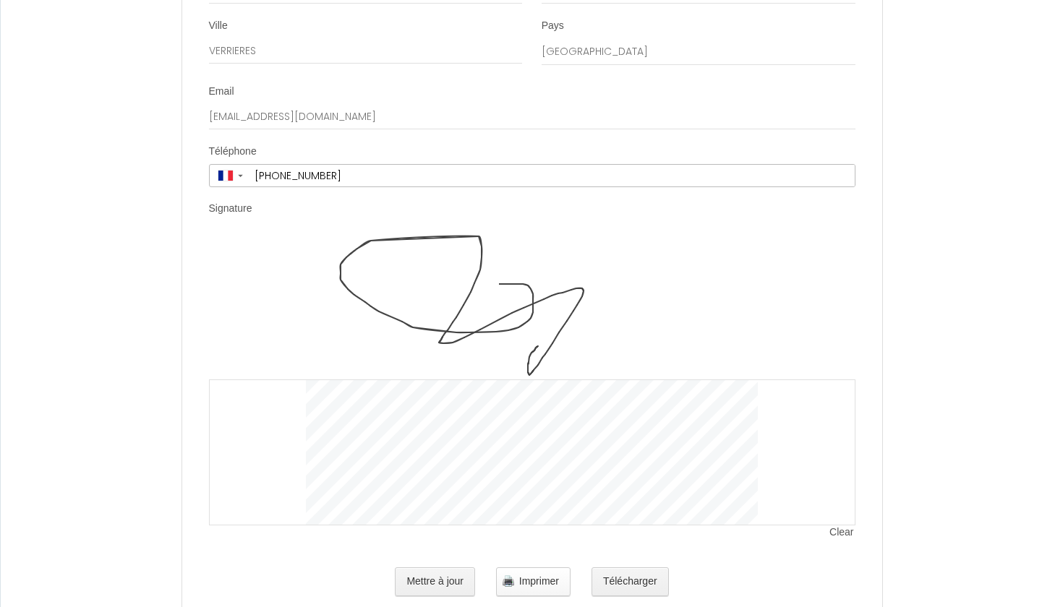
click at [526, 567] on button "Imprimer" at bounding box center [533, 581] width 74 height 29
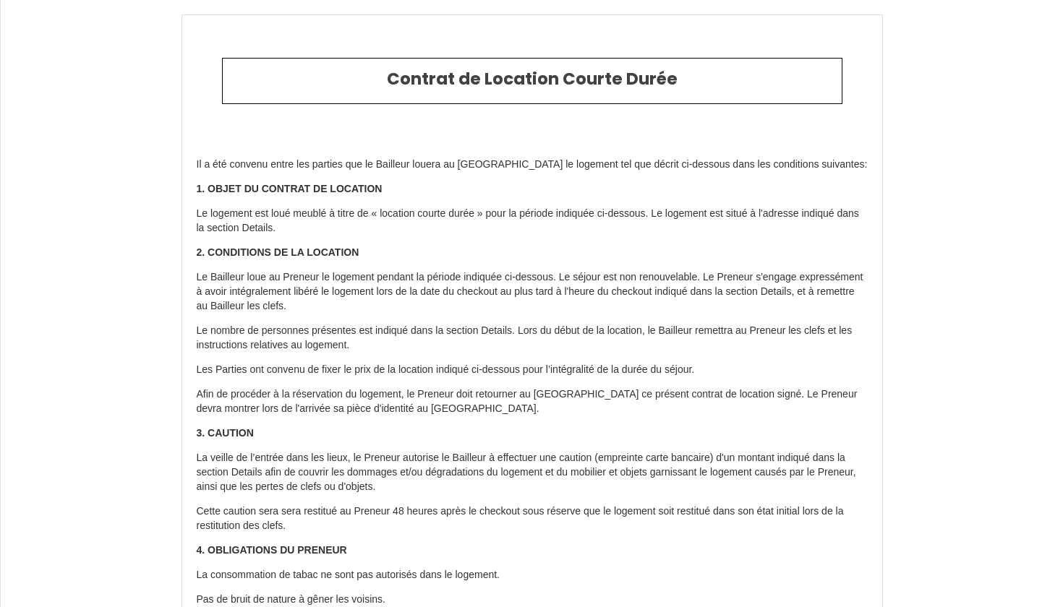
scroll to position [0, 0]
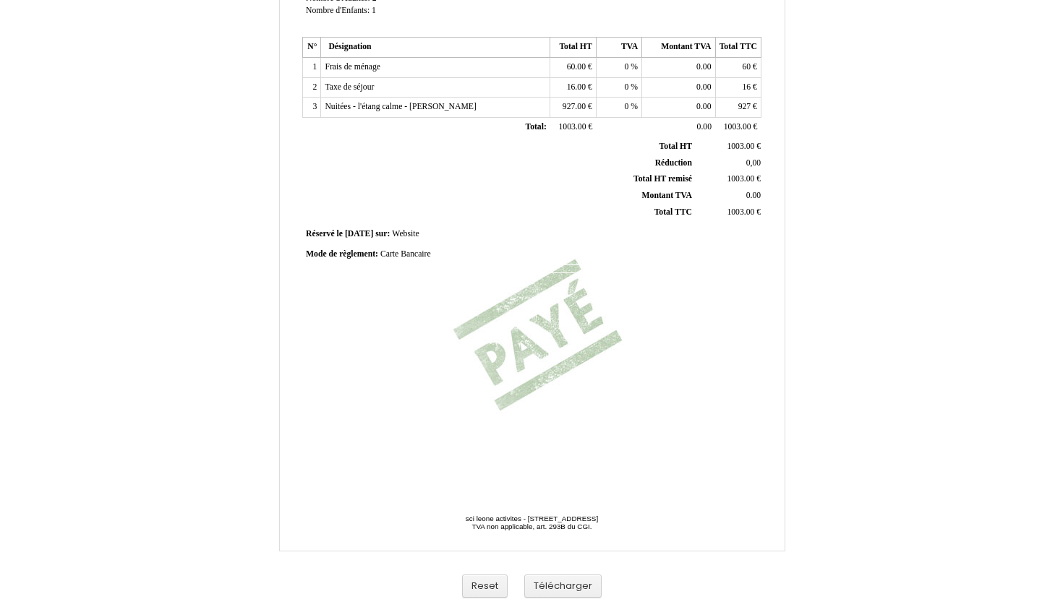
scroll to position [265, 0]
click at [559, 587] on button "Télécharger" at bounding box center [562, 587] width 77 height 24
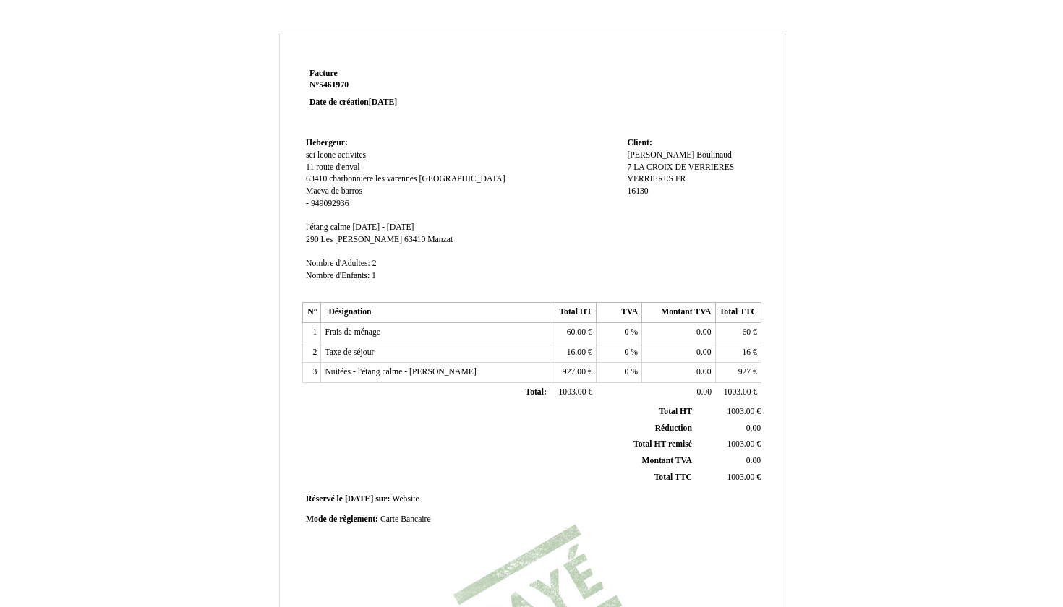
scroll to position [0, 0]
